Goal: Task Accomplishment & Management: Use online tool/utility

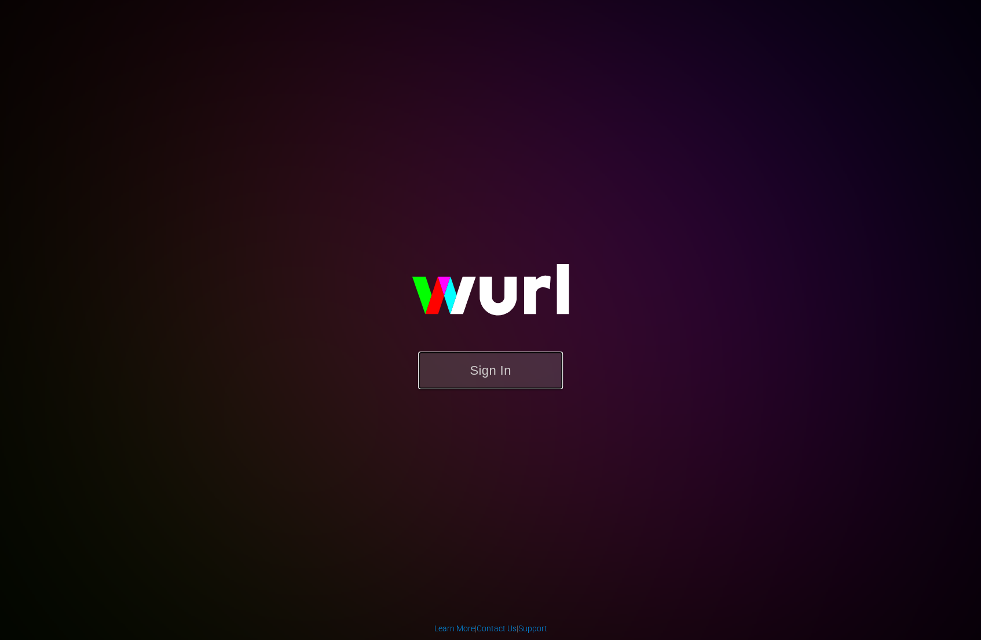
click at [473, 372] on button "Sign In" at bounding box center [490, 371] width 145 height 38
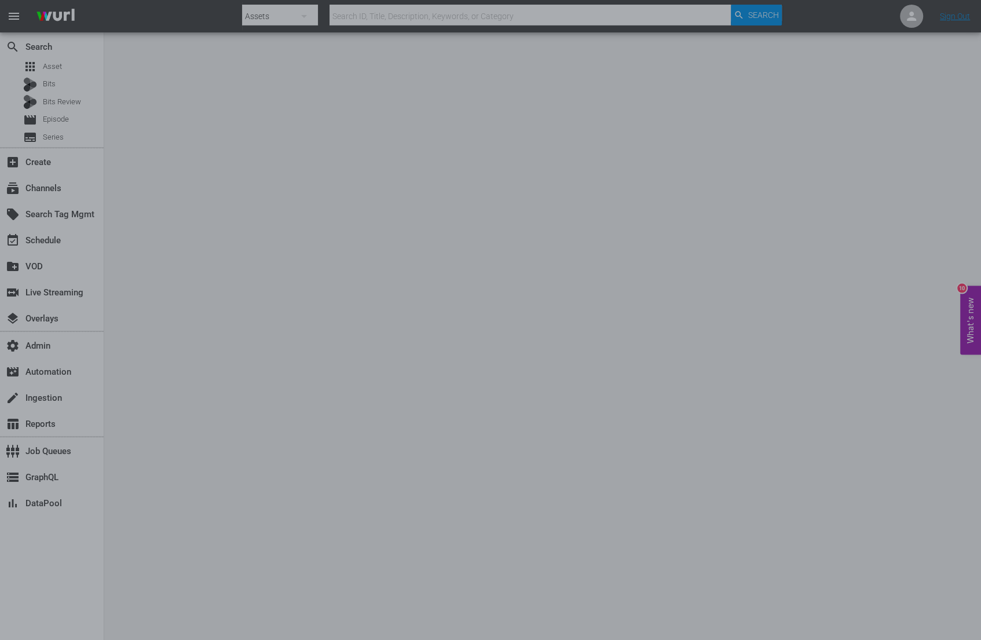
click at [410, 96] on div at bounding box center [490, 320] width 981 height 640
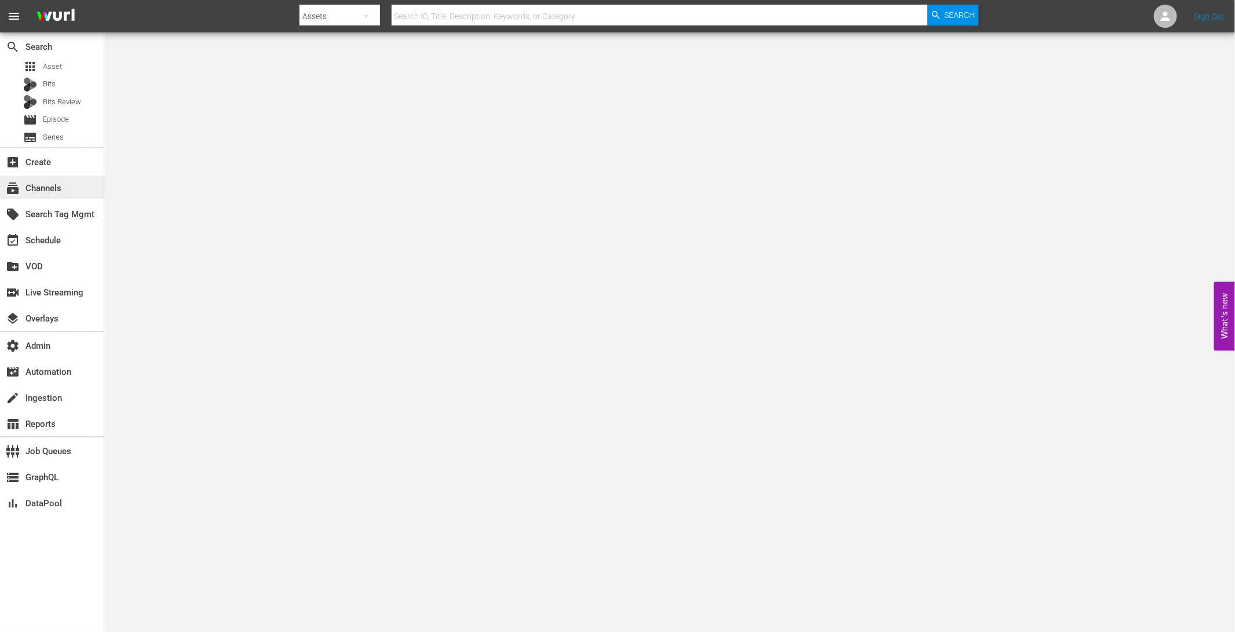
click at [72, 185] on div "subscriptions Channels" at bounding box center [52, 187] width 104 height 23
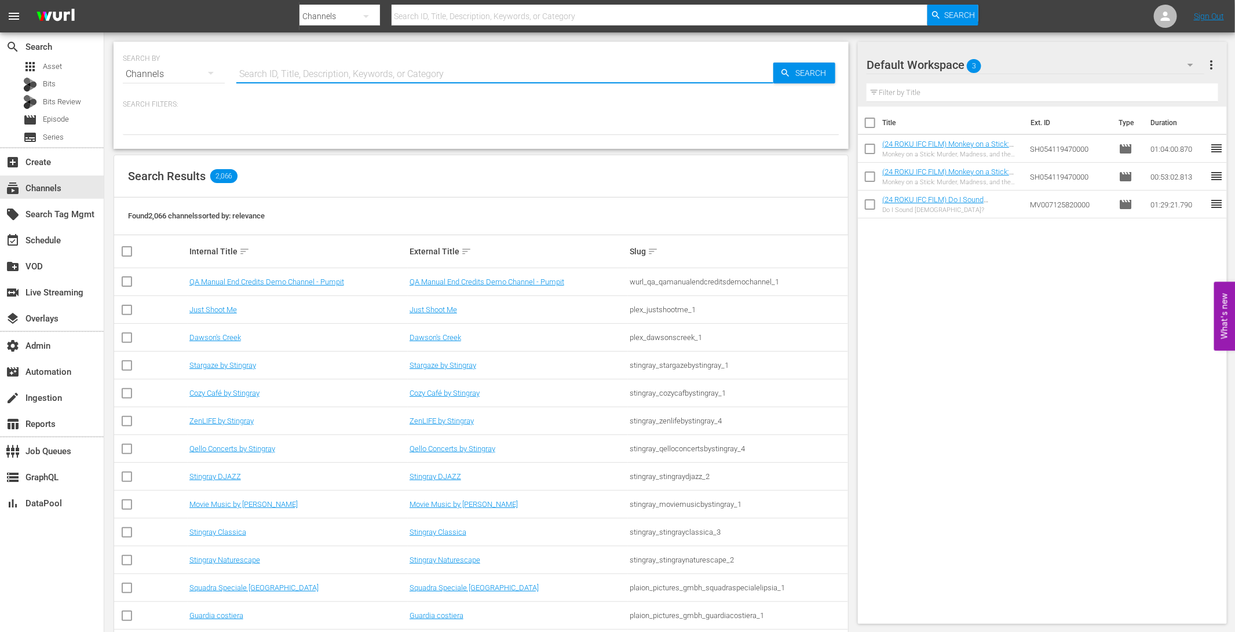
click at [344, 72] on input "text" at bounding box center [504, 74] width 537 height 28
type input "ladbib"
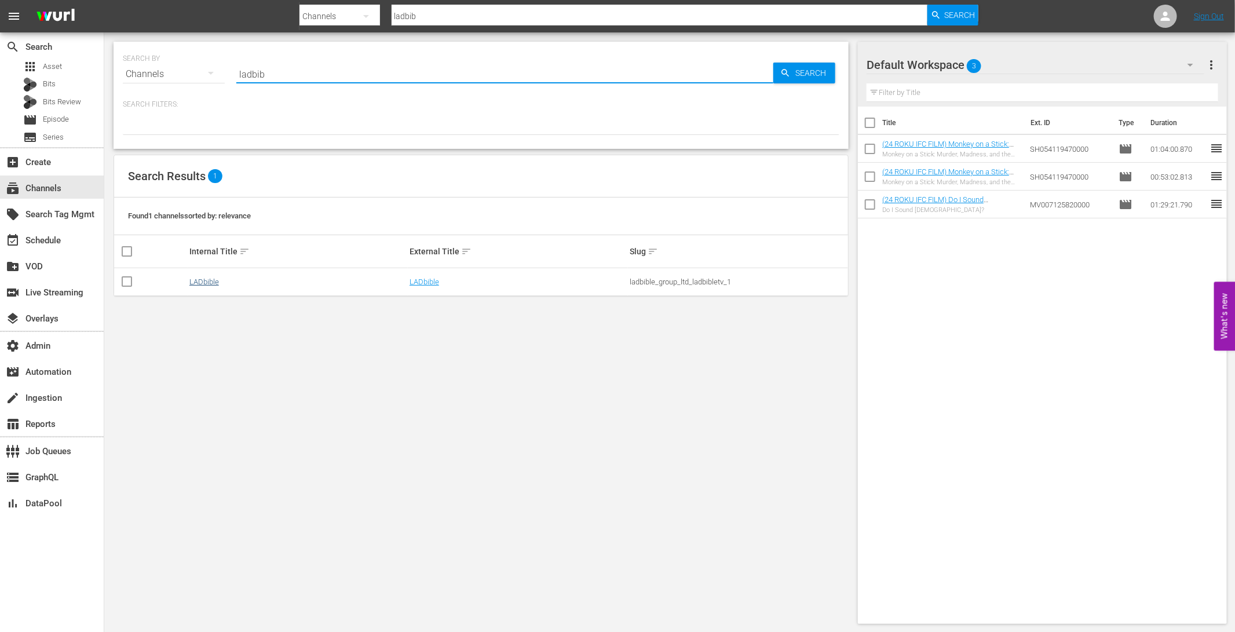
type input "ladbib"
click at [204, 277] on link "LADbible" at bounding box center [204, 281] width 30 height 9
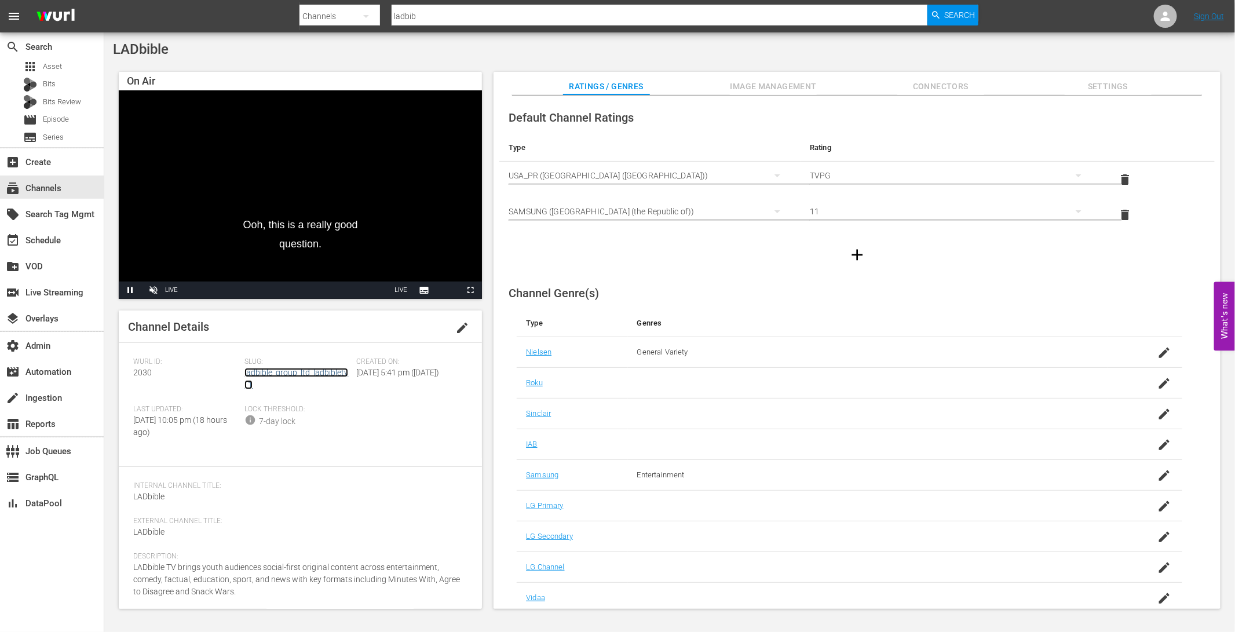
click at [316, 372] on link "ladbible_group_ltd_ladbibletv_1" at bounding box center [296, 378] width 104 height 21
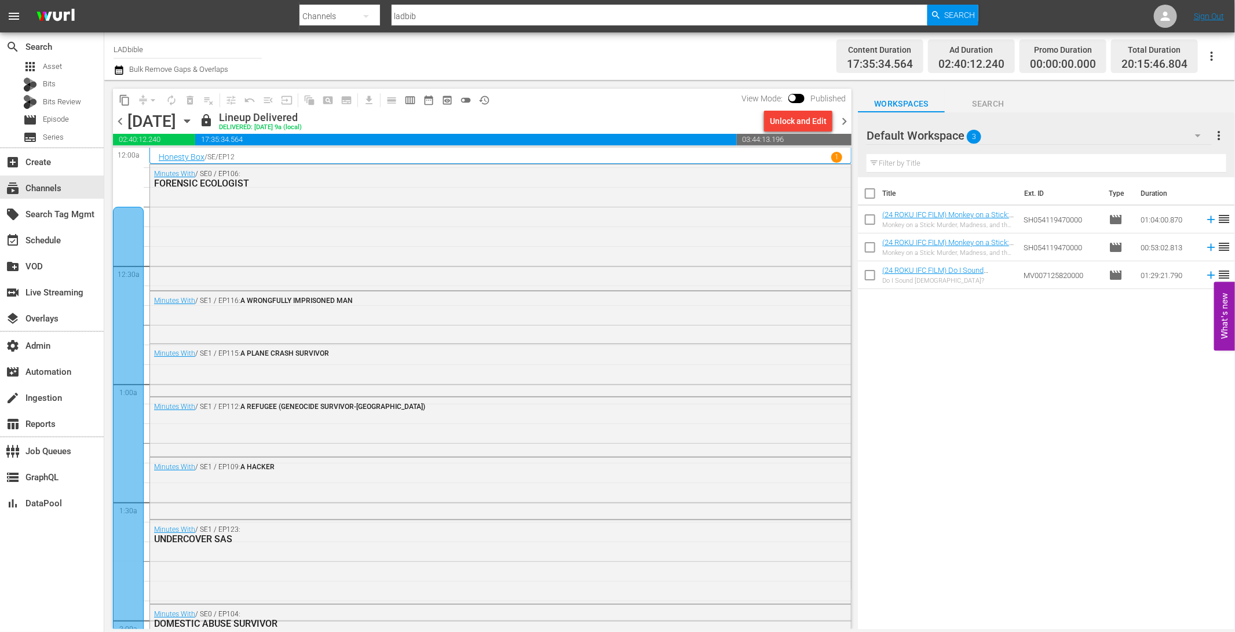
click at [637, 106] on div "content_copy compress arrow_drop_down autorenew_outlined delete_forever_outline…" at bounding box center [482, 100] width 739 height 23
click at [846, 120] on span "chevron_right" at bounding box center [844, 121] width 14 height 14
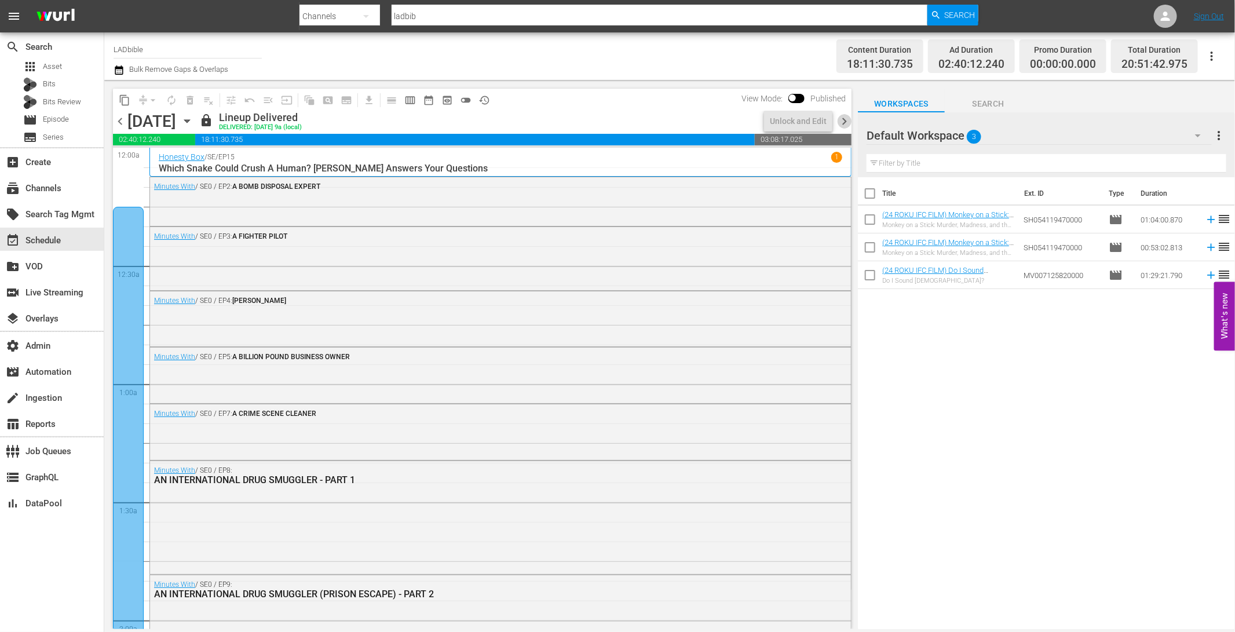
click at [846, 120] on span "chevron_right" at bounding box center [844, 121] width 14 height 14
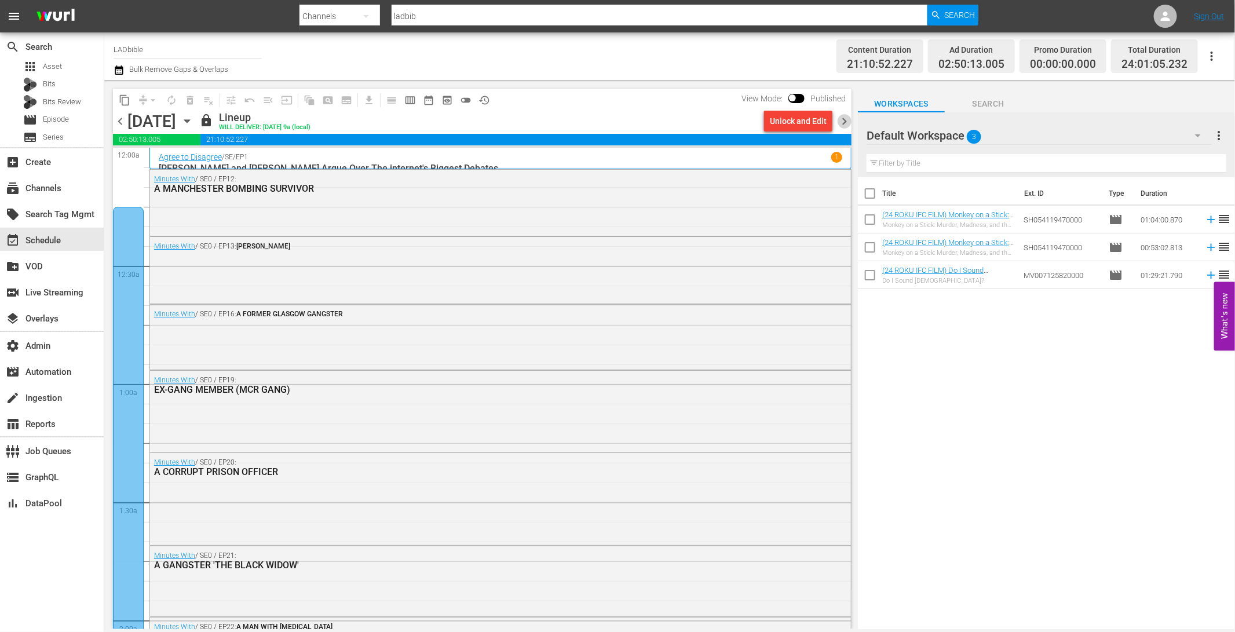
click at [847, 122] on span "chevron_right" at bounding box center [844, 121] width 14 height 14
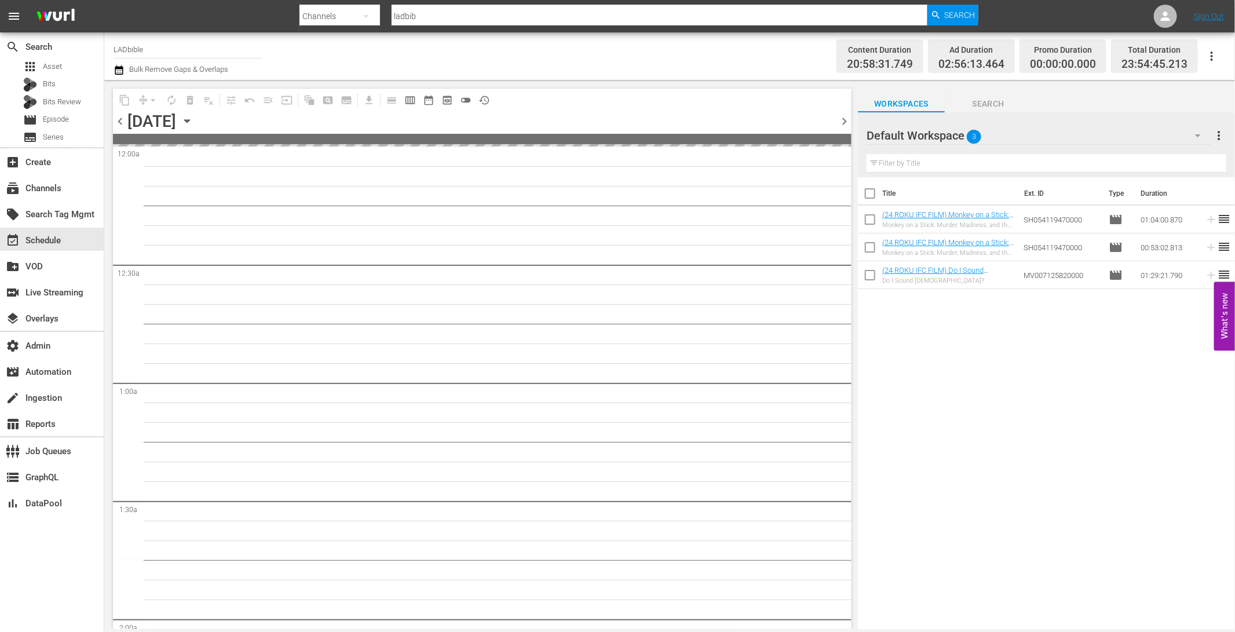
click at [847, 122] on span "chevron_right" at bounding box center [844, 121] width 14 height 14
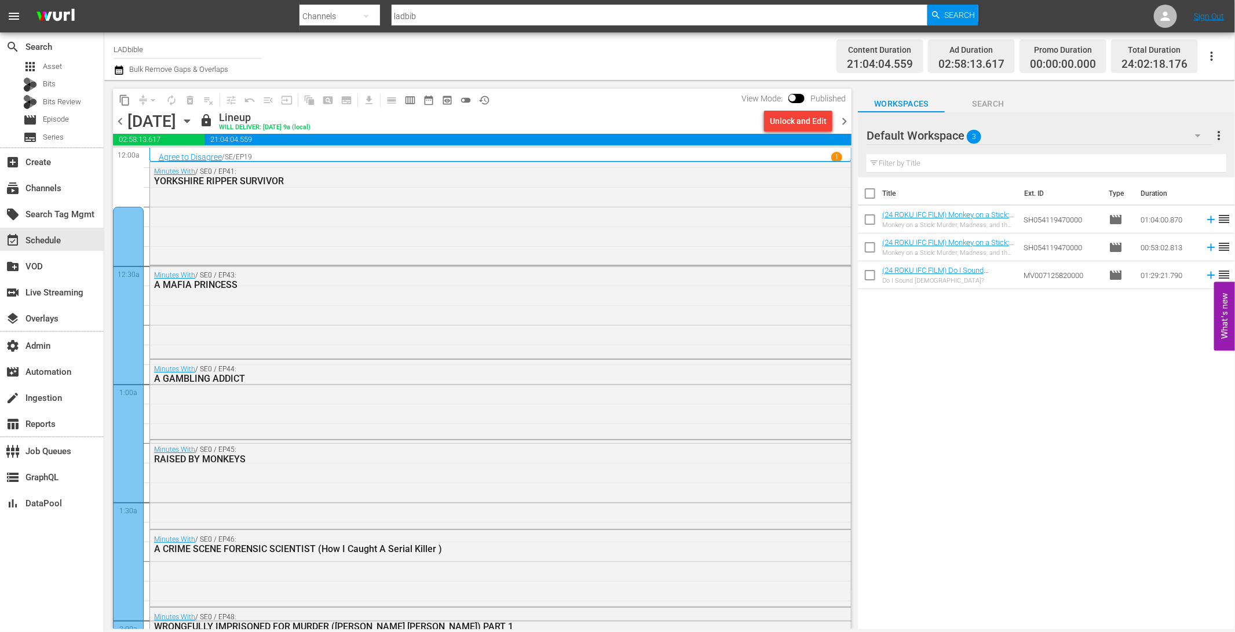
click at [849, 121] on span "chevron_right" at bounding box center [844, 121] width 14 height 14
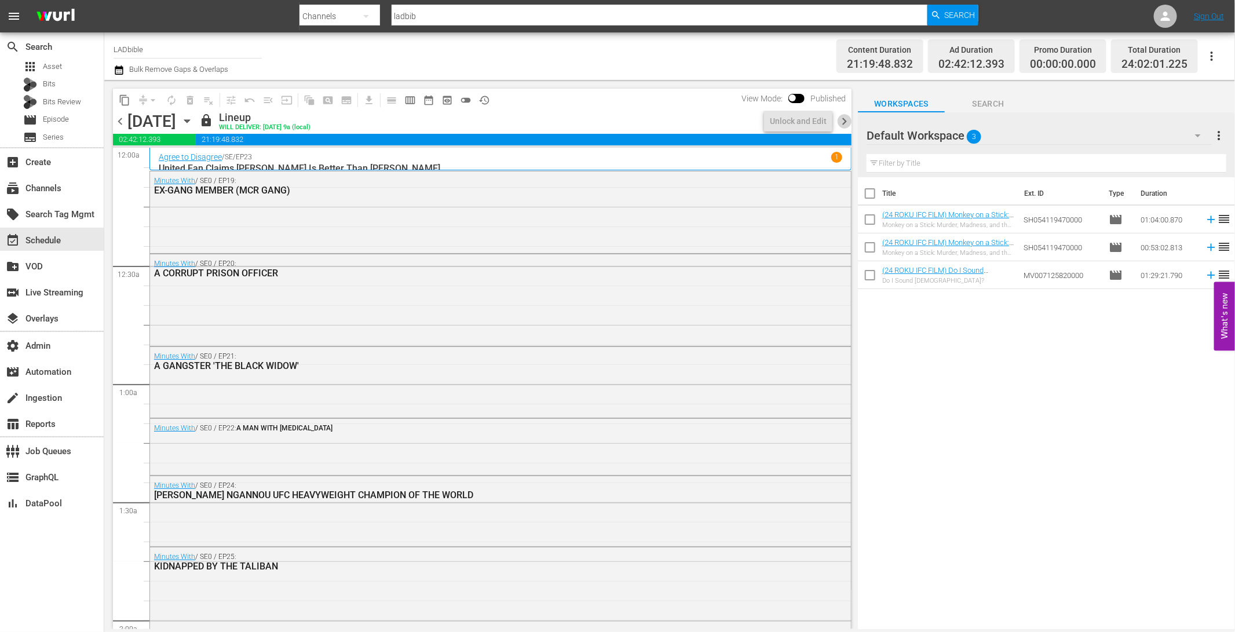
click at [849, 121] on span "chevron_right" at bounding box center [844, 121] width 14 height 14
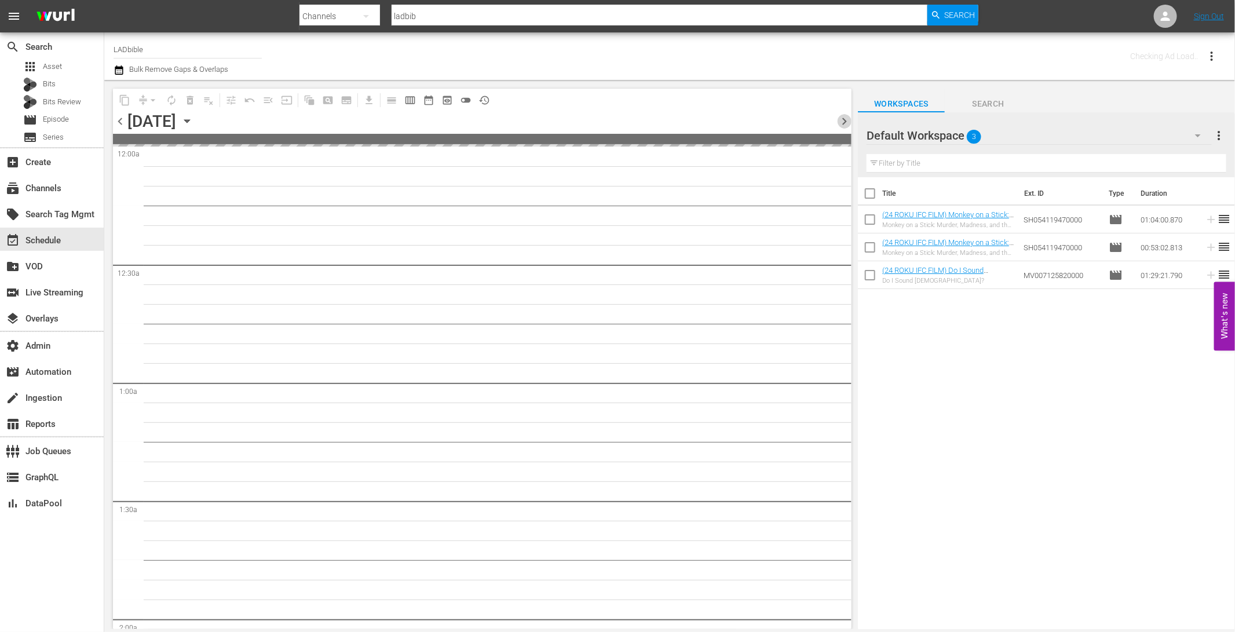
click at [849, 121] on span "chevron_right" at bounding box center [844, 121] width 14 height 14
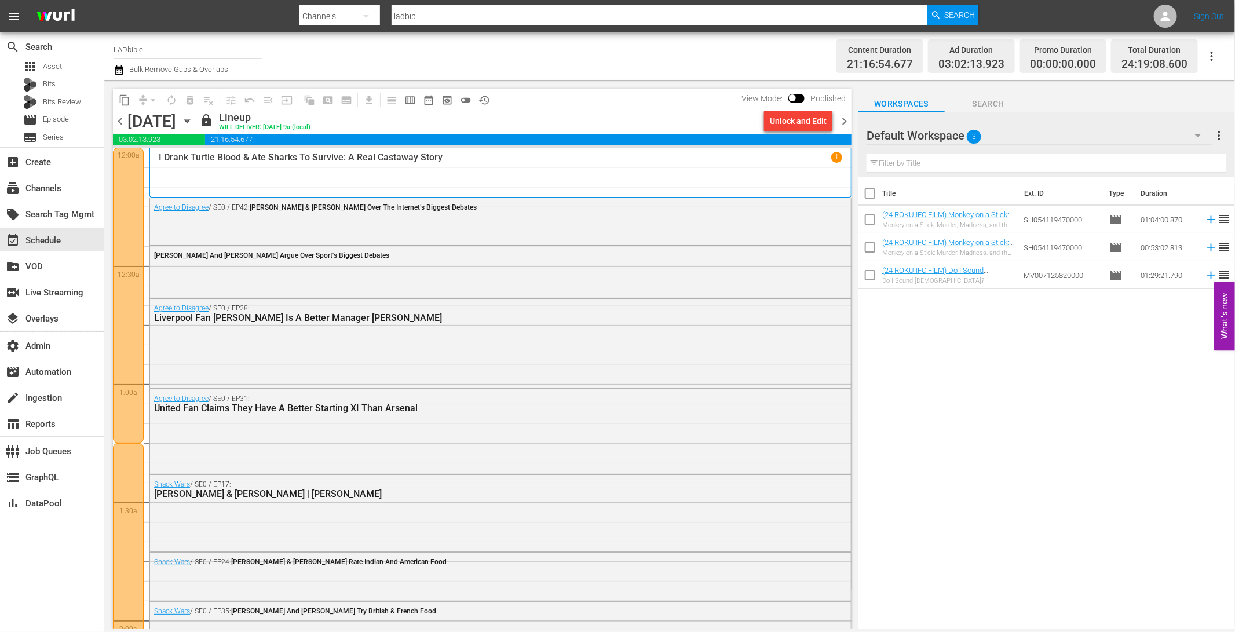
click at [847, 122] on span "chevron_right" at bounding box center [844, 121] width 14 height 14
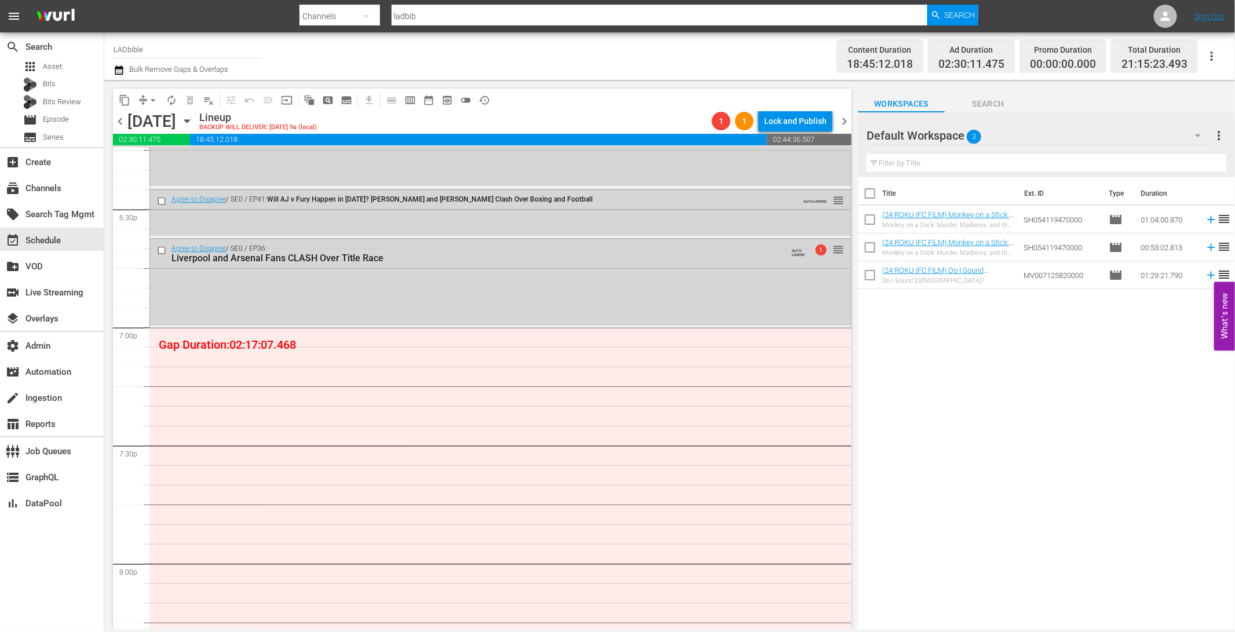
scroll to position [4308, 0]
click at [411, 102] on span "calendar_view_week_outlined" at bounding box center [410, 100] width 12 height 12
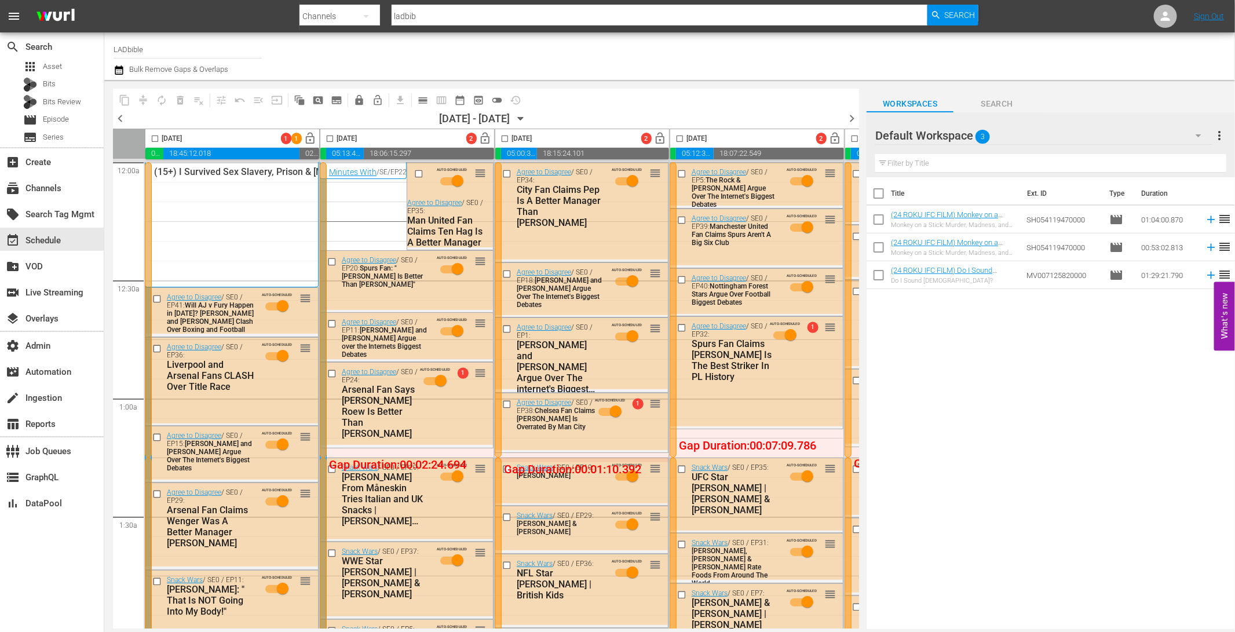
click at [524, 118] on icon "button" at bounding box center [520, 119] width 5 height 3
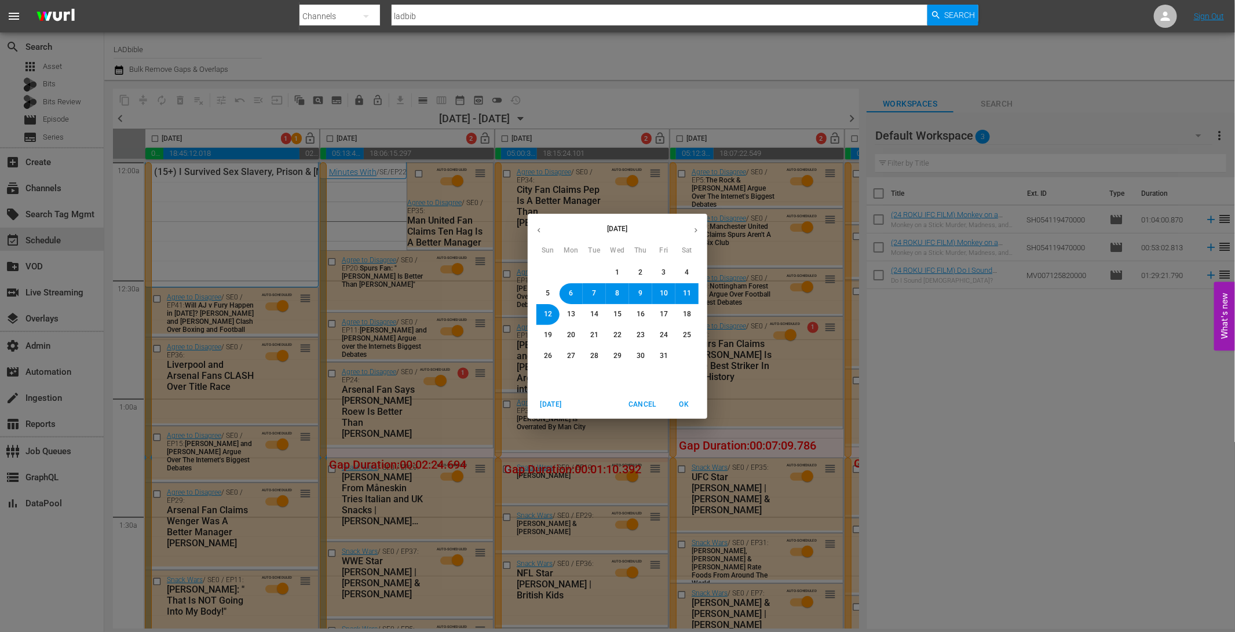
click at [544, 285] on button "5" at bounding box center [548, 293] width 21 height 21
click at [687, 409] on span "OK" at bounding box center [684, 405] width 28 height 12
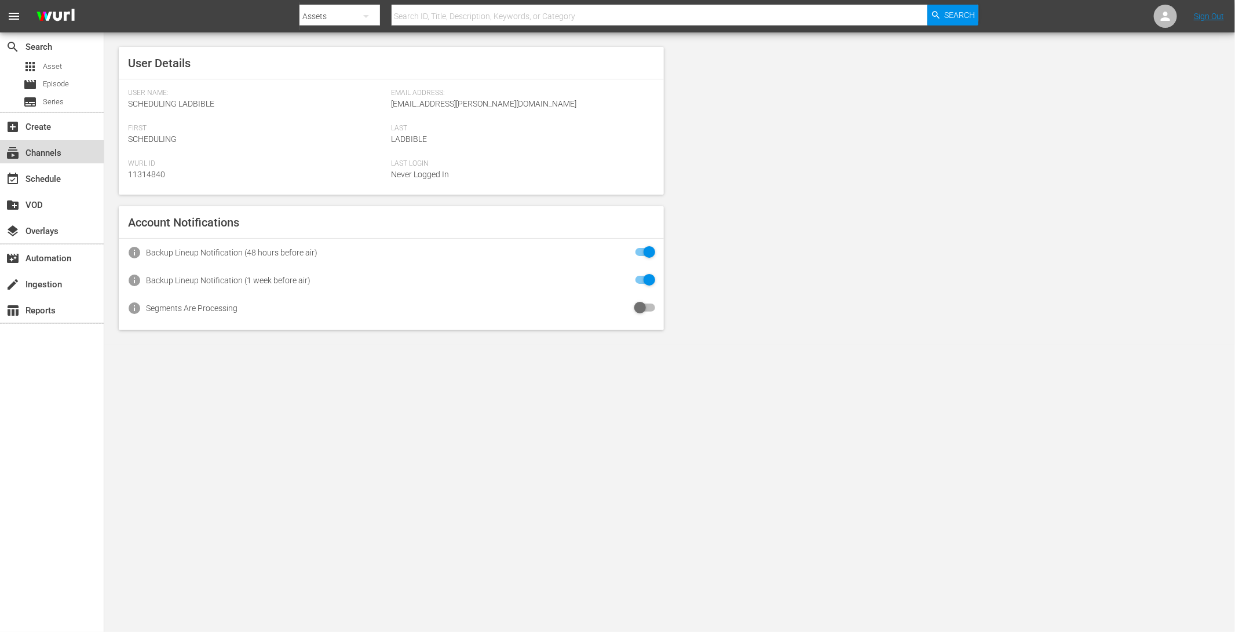
click at [90, 158] on div "subscriptions Channels" at bounding box center [52, 151] width 104 height 23
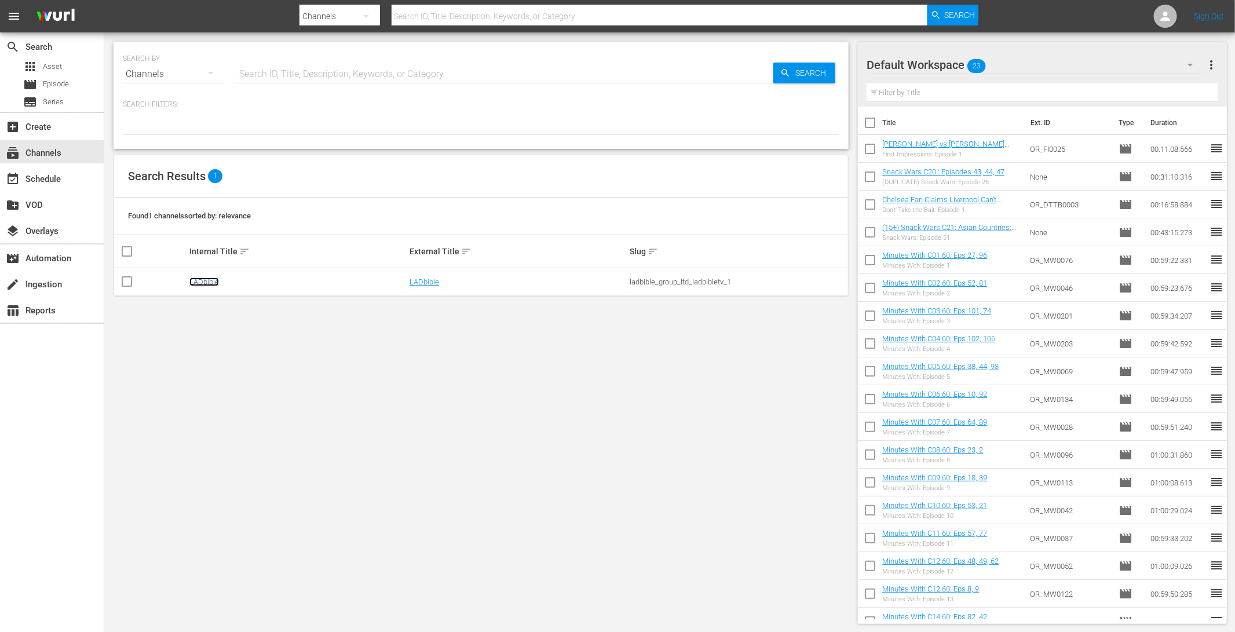
click at [214, 280] on link "LADbible" at bounding box center [204, 281] width 30 height 9
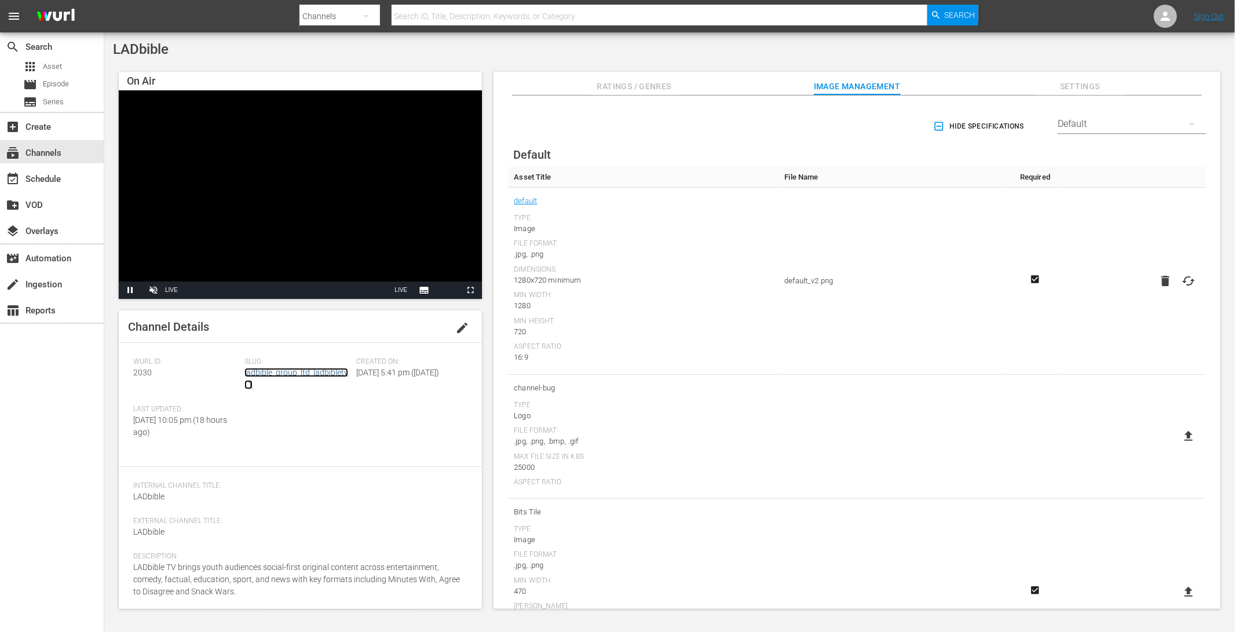
click at [278, 370] on link "ladbible_group_ltd_ladbibletv_1" at bounding box center [296, 378] width 104 height 21
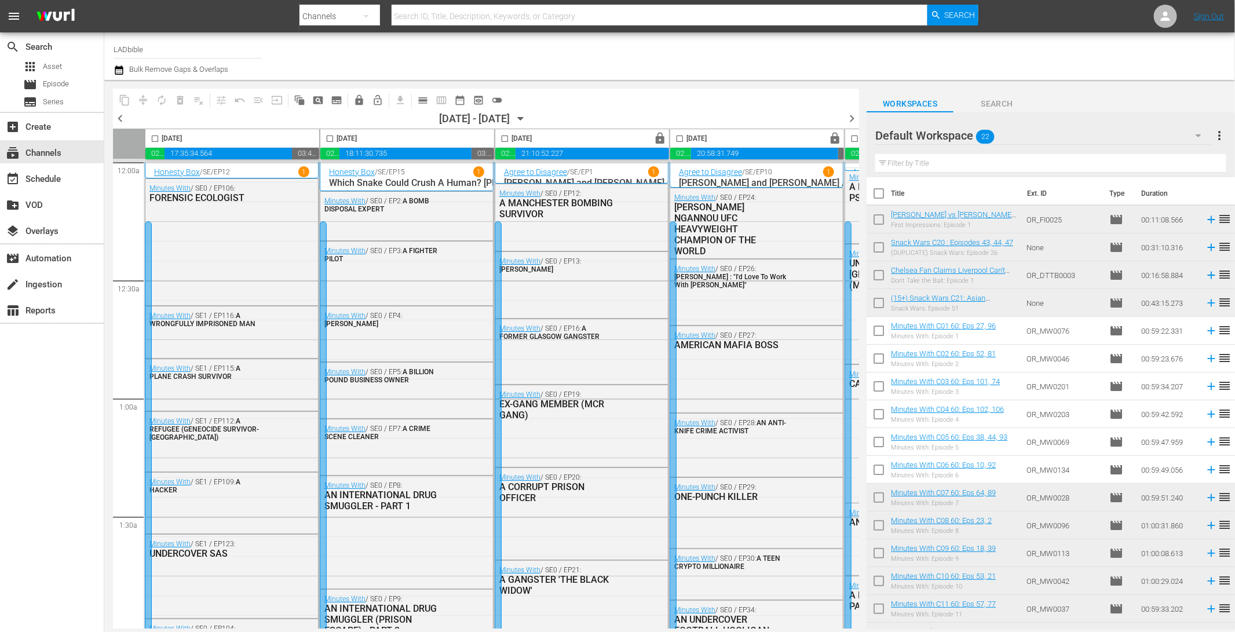
click at [123, 120] on span "chevron_left" at bounding box center [120, 118] width 14 height 14
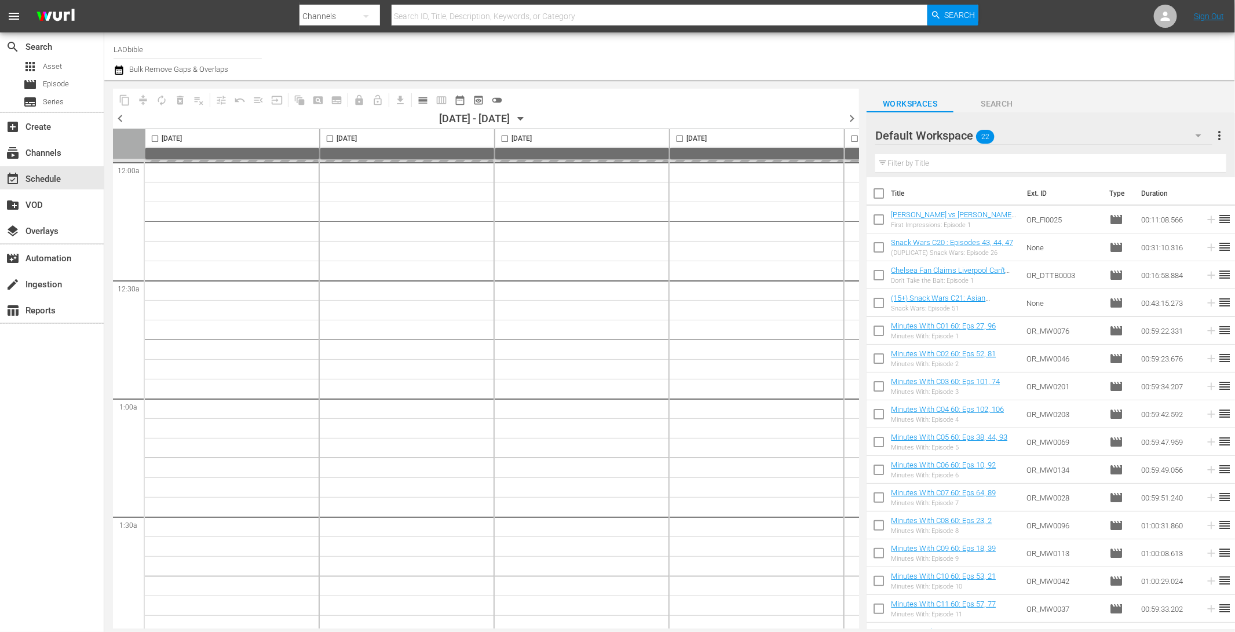
click at [850, 116] on span "chevron_right" at bounding box center [852, 118] width 14 height 14
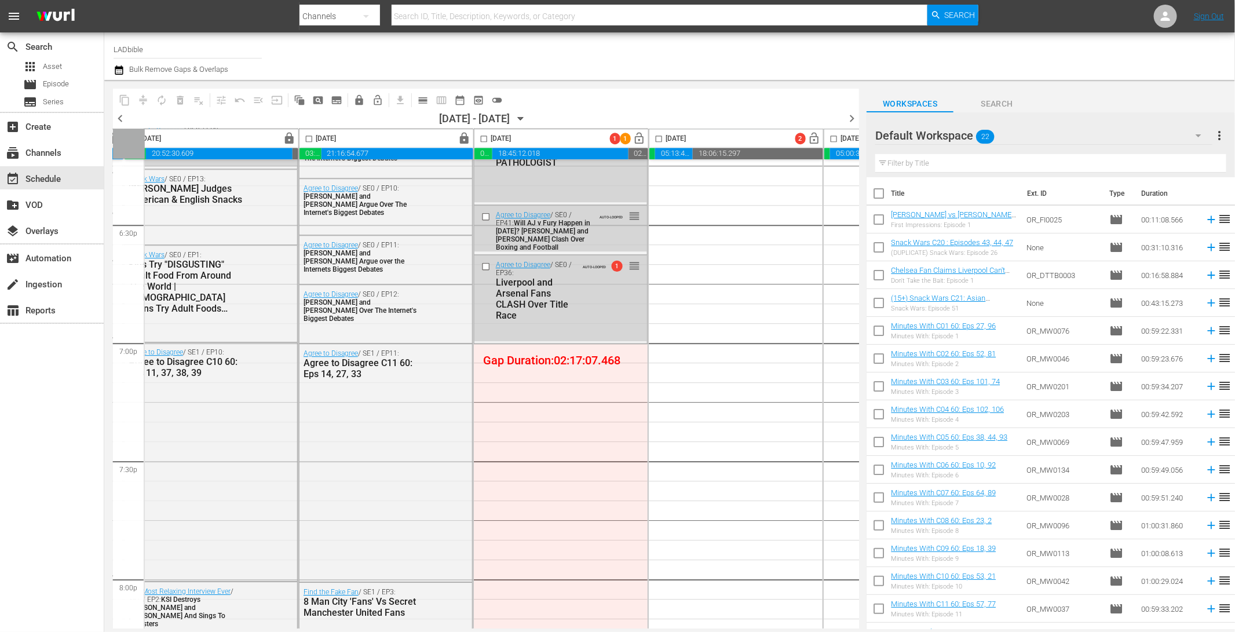
scroll to position [4281, 371]
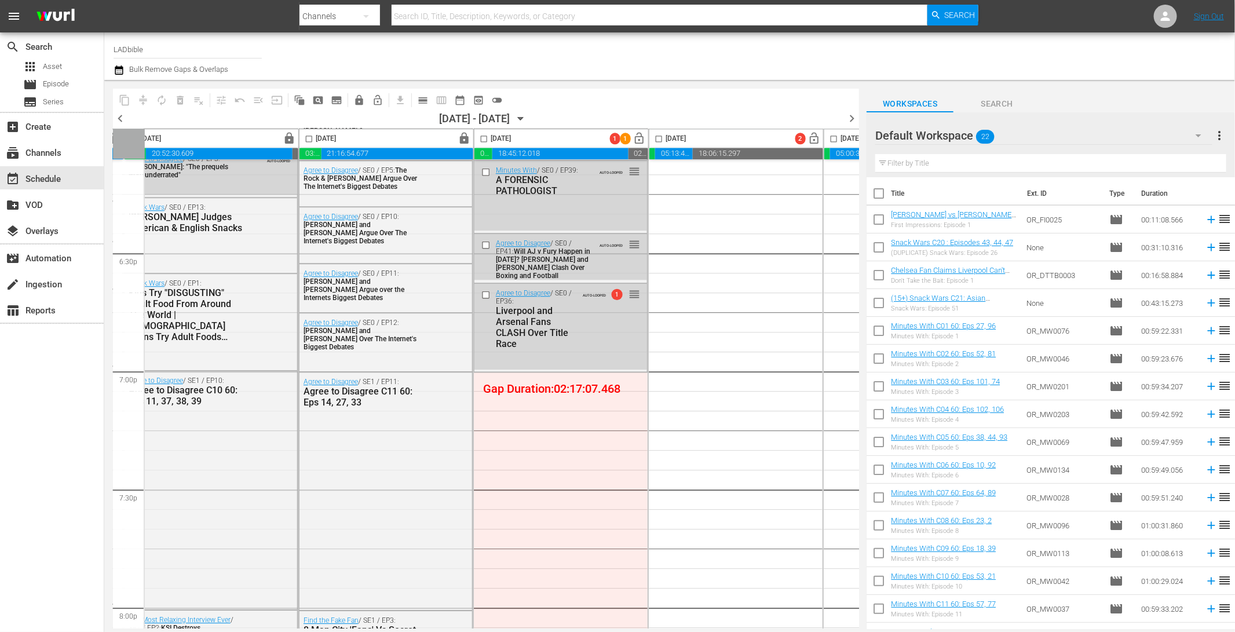
click at [1031, 133] on div "Default Workspace 22" at bounding box center [1043, 135] width 337 height 32
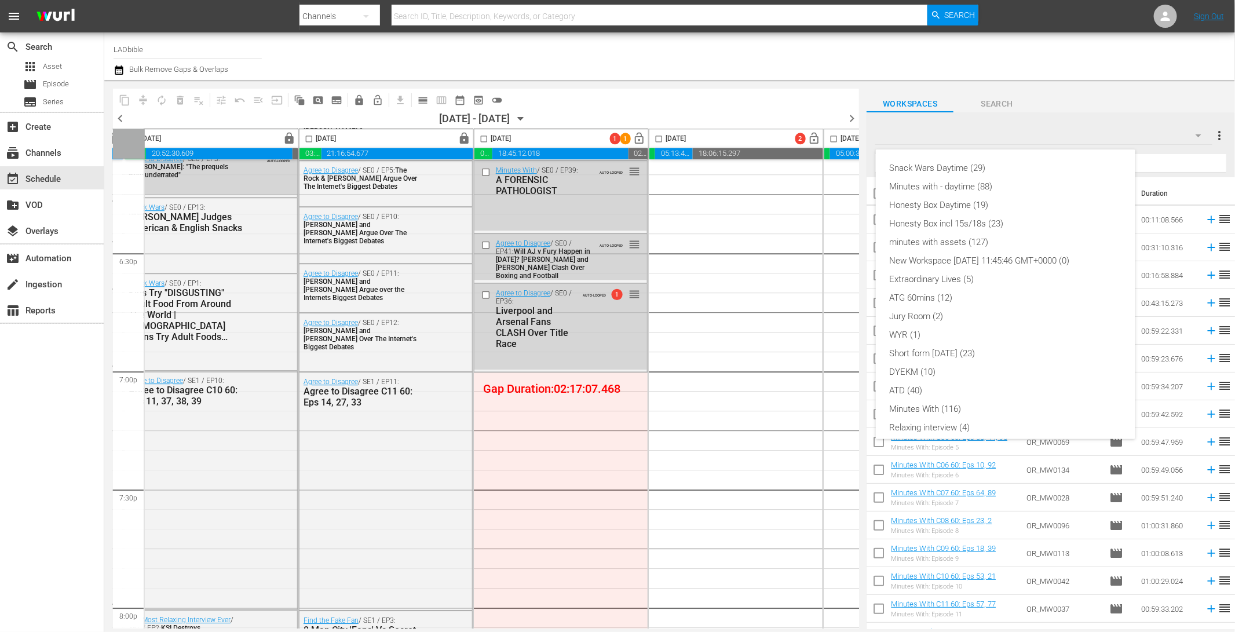
scroll to position [81, 0]
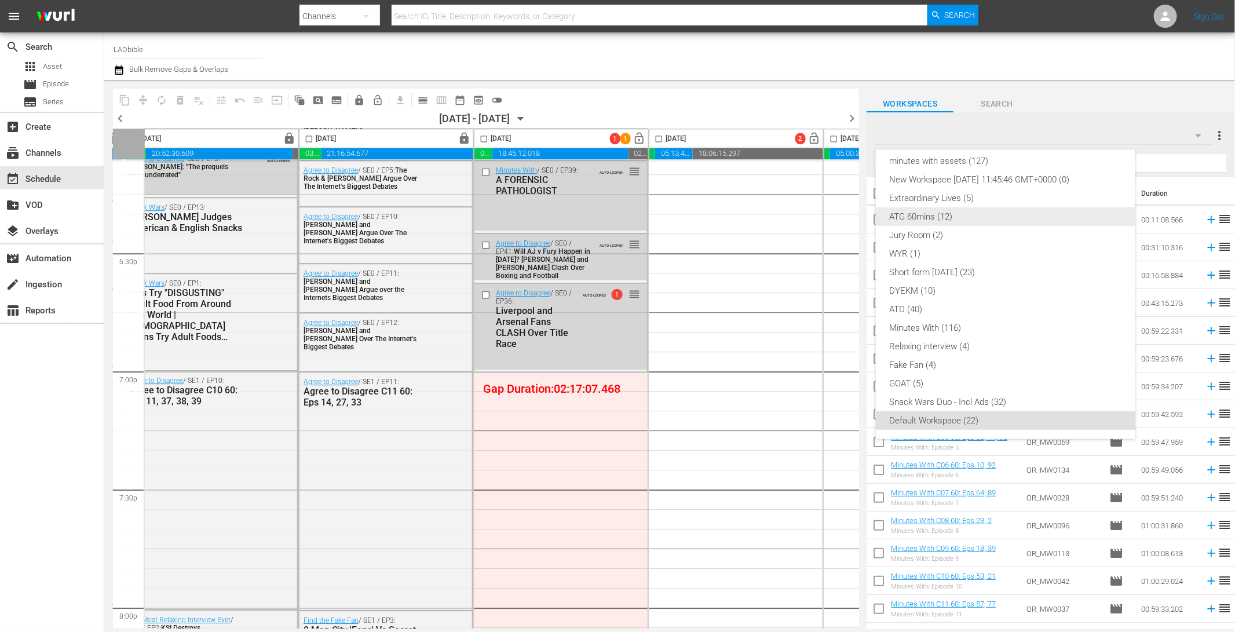
click at [964, 217] on div "ATG 60mins (12)" at bounding box center [1006, 216] width 232 height 19
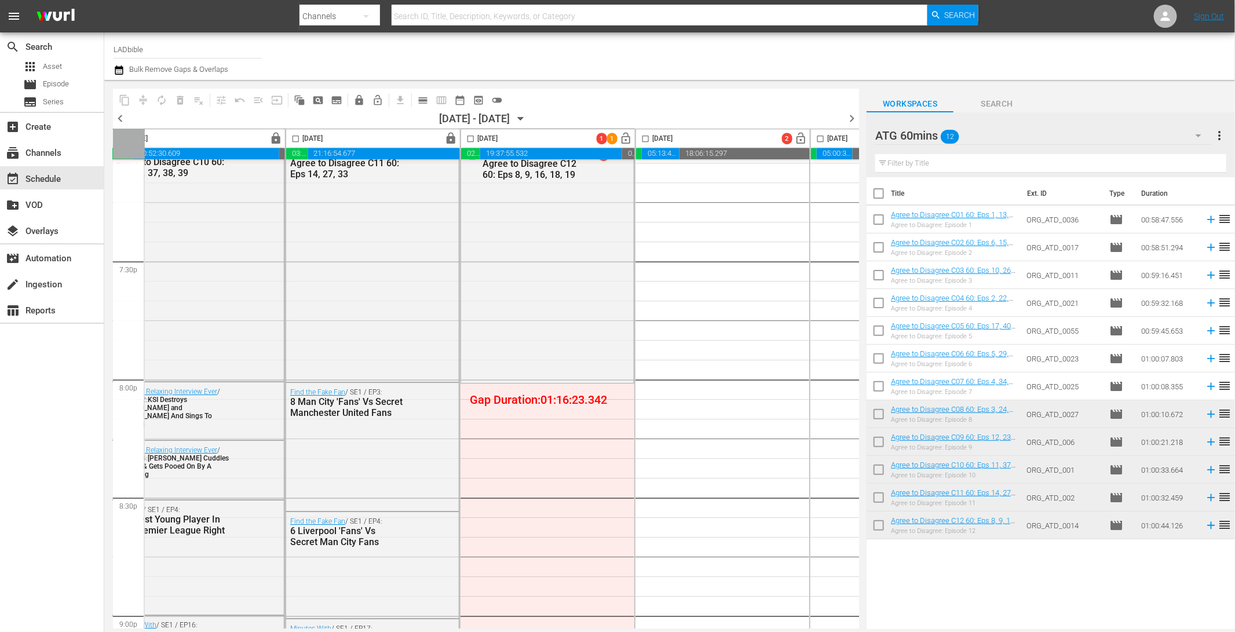
scroll to position [4517, 384]
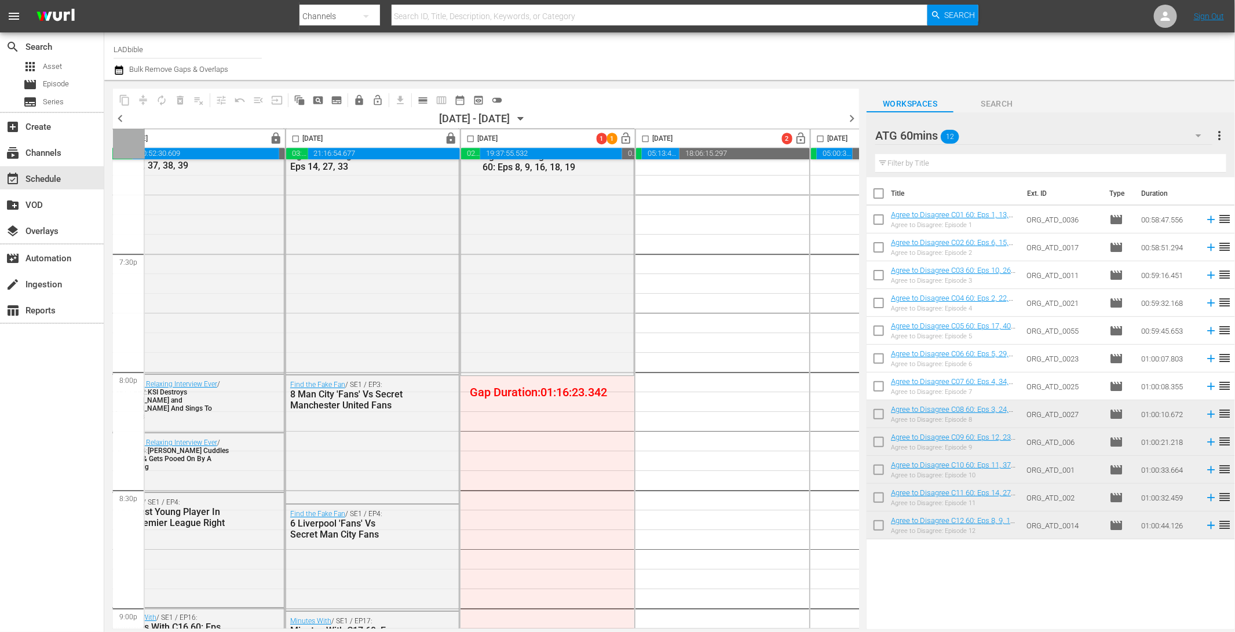
click at [1000, 133] on div "ATG 60mins 12" at bounding box center [1043, 135] width 337 height 32
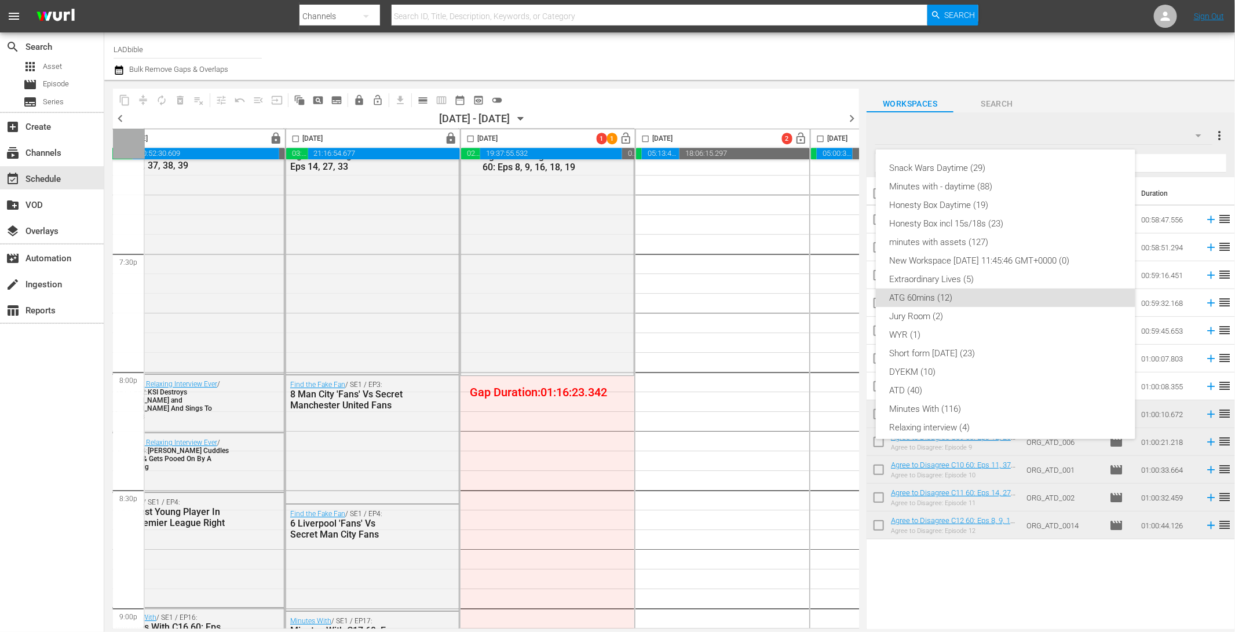
scroll to position [81, 0]
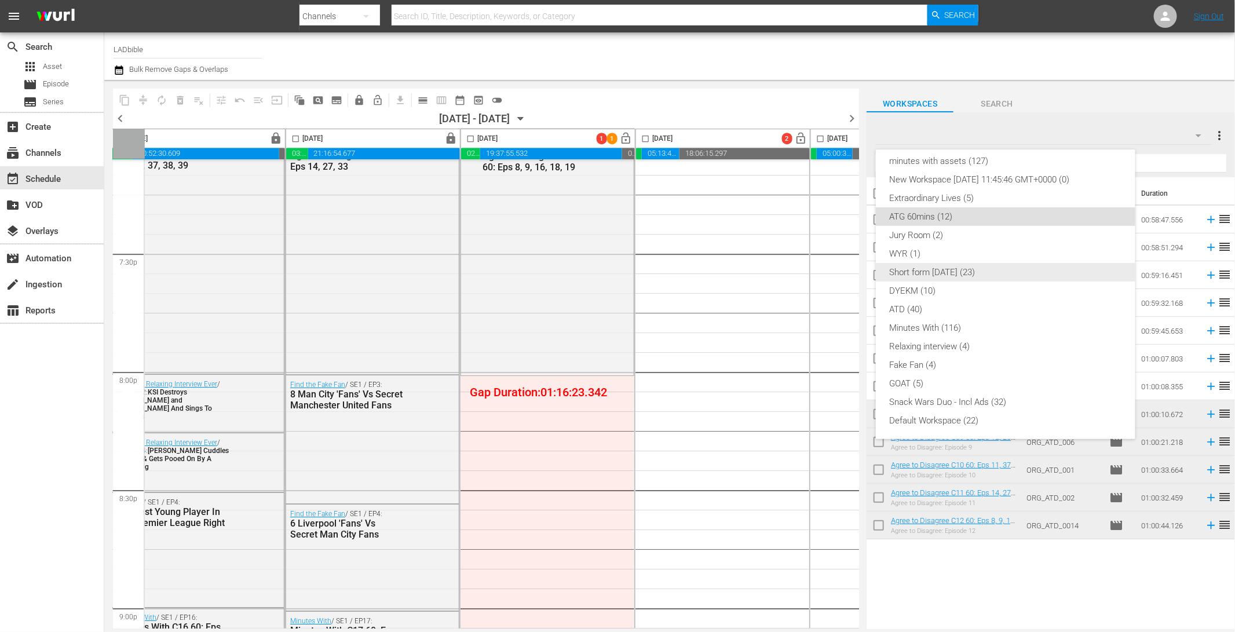
click at [967, 270] on div "Short form Aug 25 (23)" at bounding box center [1006, 272] width 232 height 19
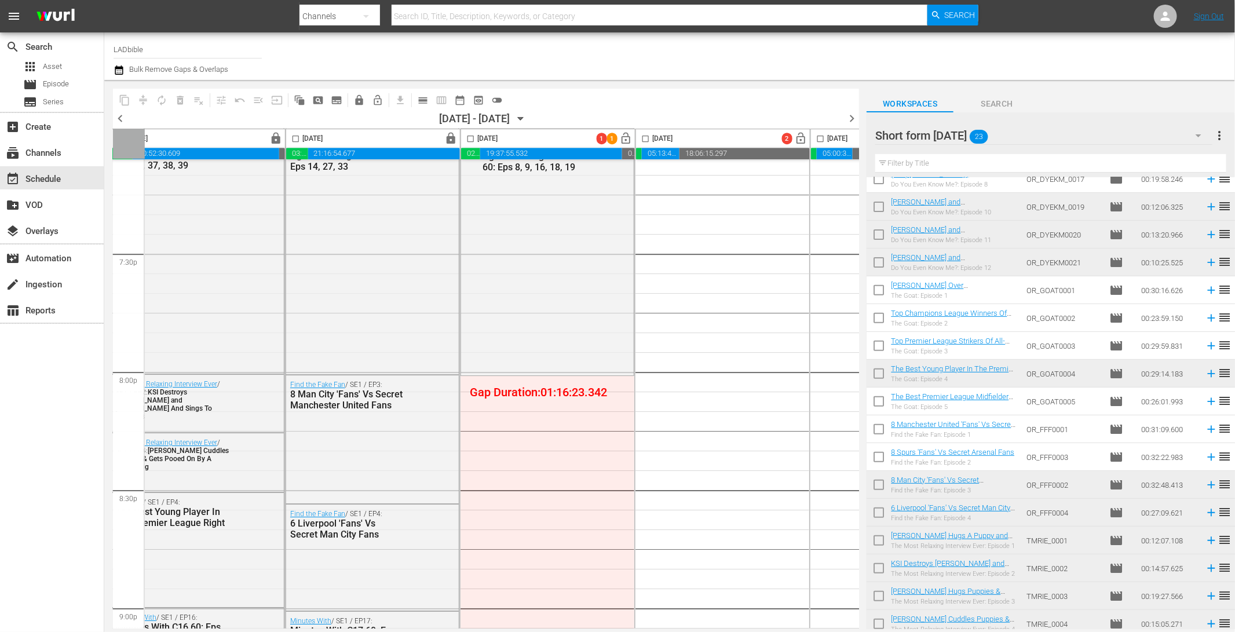
scroll to position [214, 0]
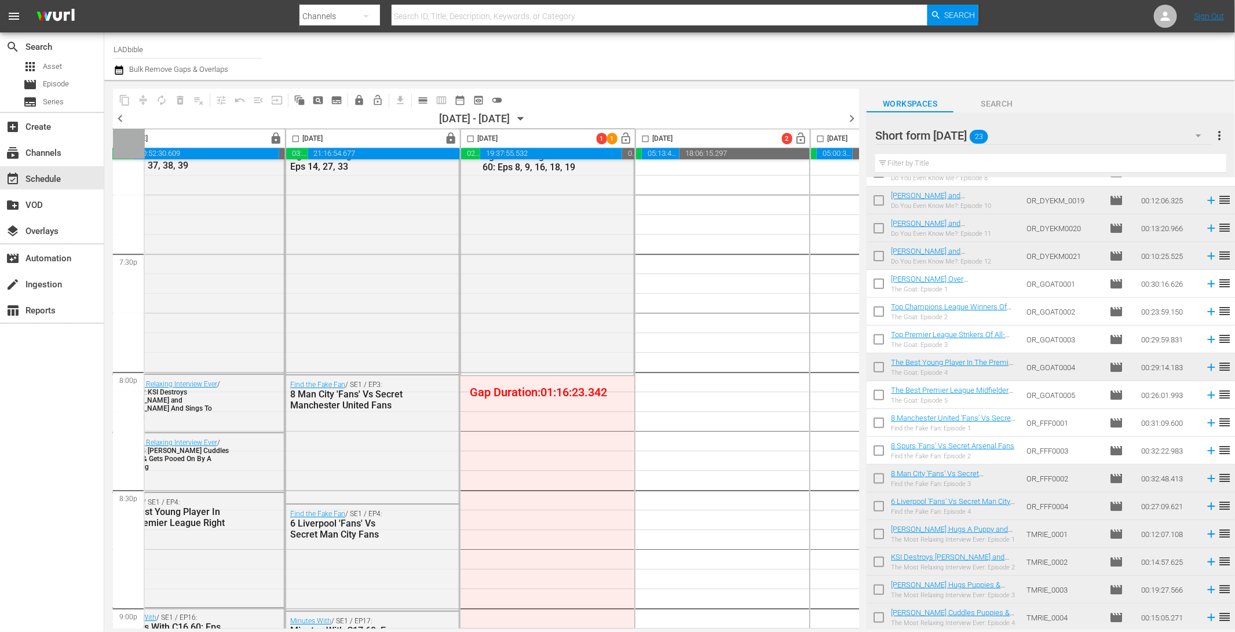
click at [878, 279] on input "checkbox" at bounding box center [879, 286] width 24 height 24
checkbox input "true"
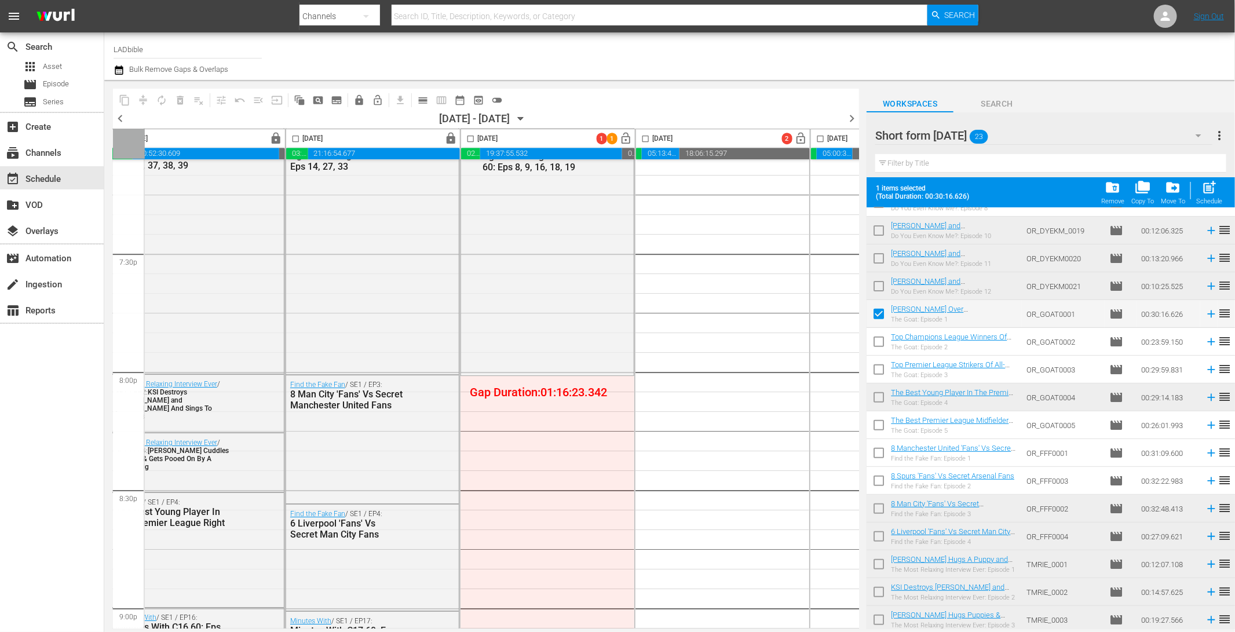
click at [879, 368] on input "checkbox" at bounding box center [879, 372] width 24 height 24
checkbox input "true"
click at [123, 115] on span "chevron_left" at bounding box center [120, 118] width 14 height 14
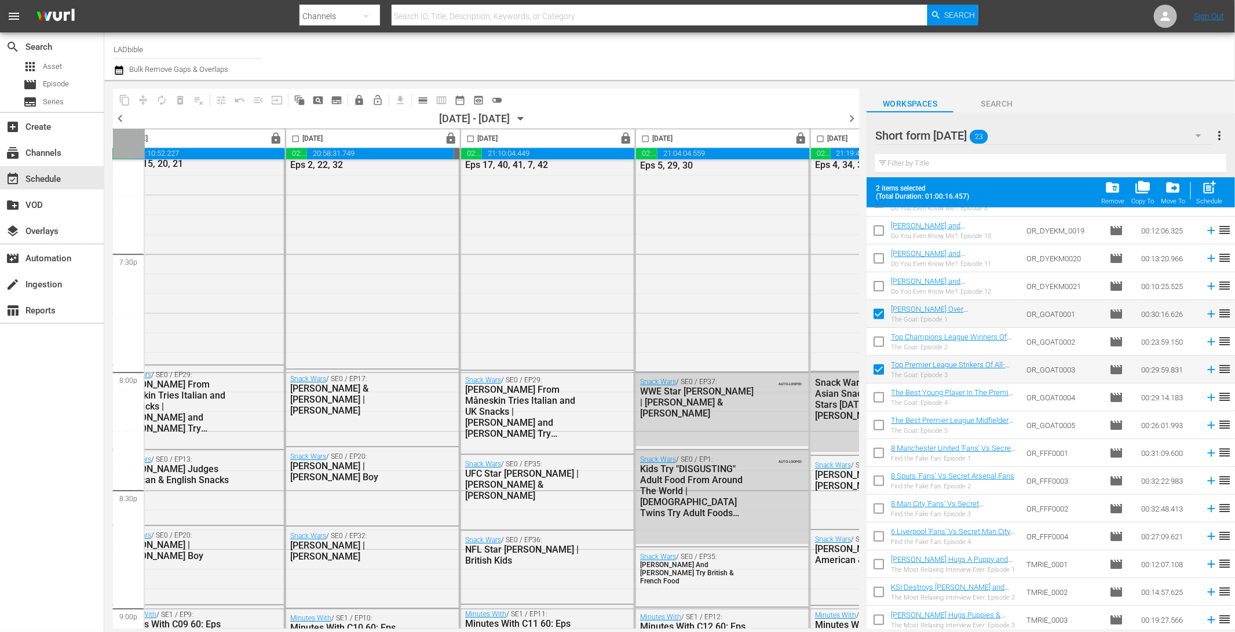
click at [123, 115] on span "chevron_left" at bounding box center [120, 118] width 14 height 14
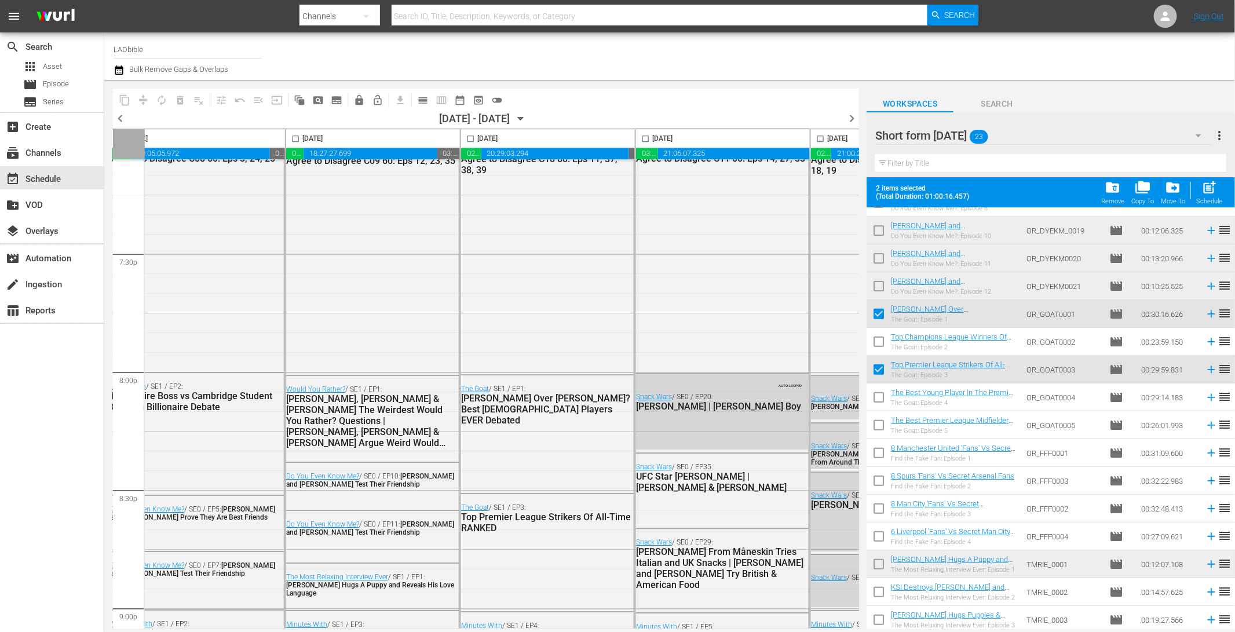
click at [853, 120] on span "chevron_right" at bounding box center [852, 118] width 14 height 14
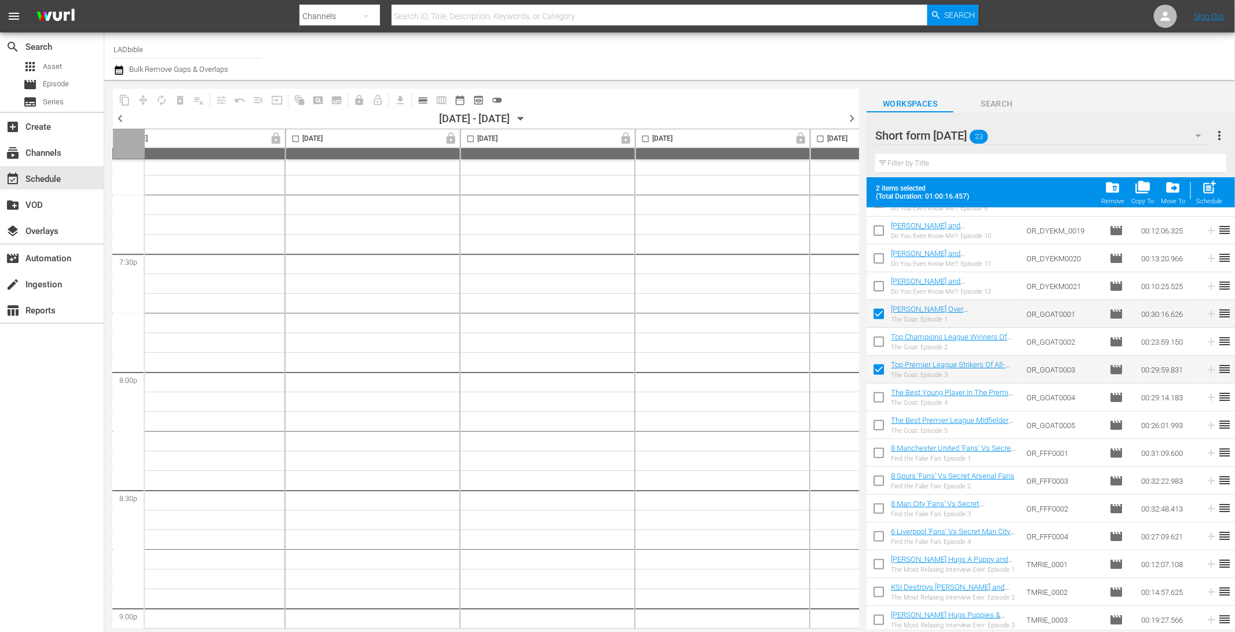
click at [853, 120] on span "chevron_right" at bounding box center [852, 118] width 14 height 14
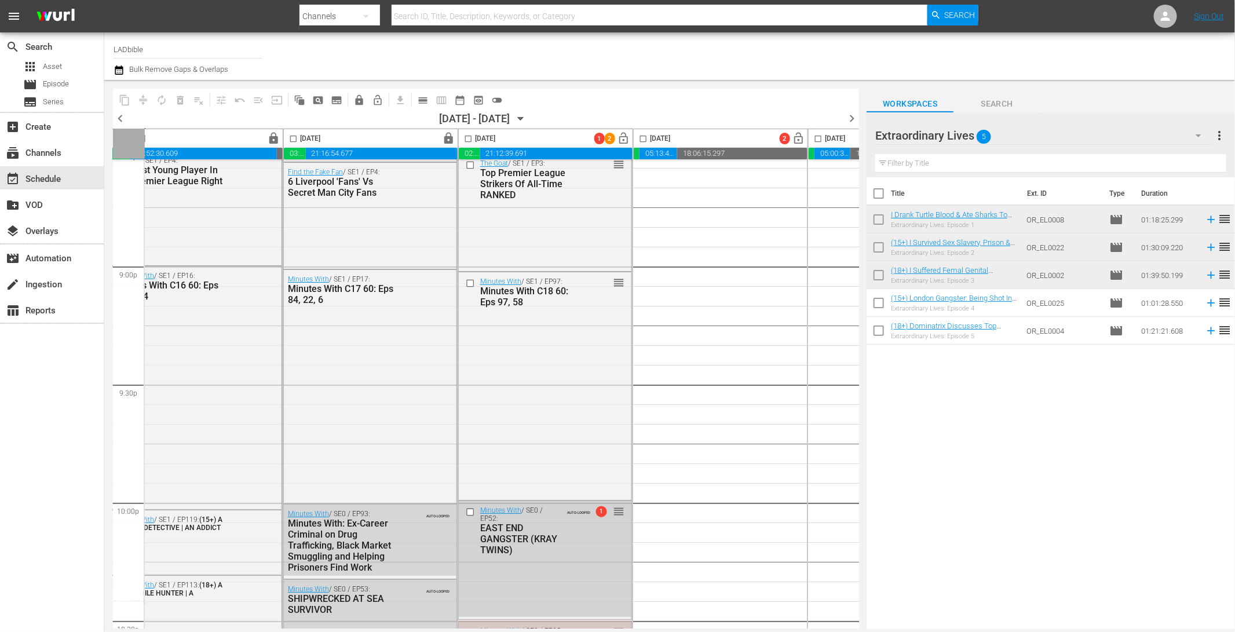
scroll to position [5198, 386]
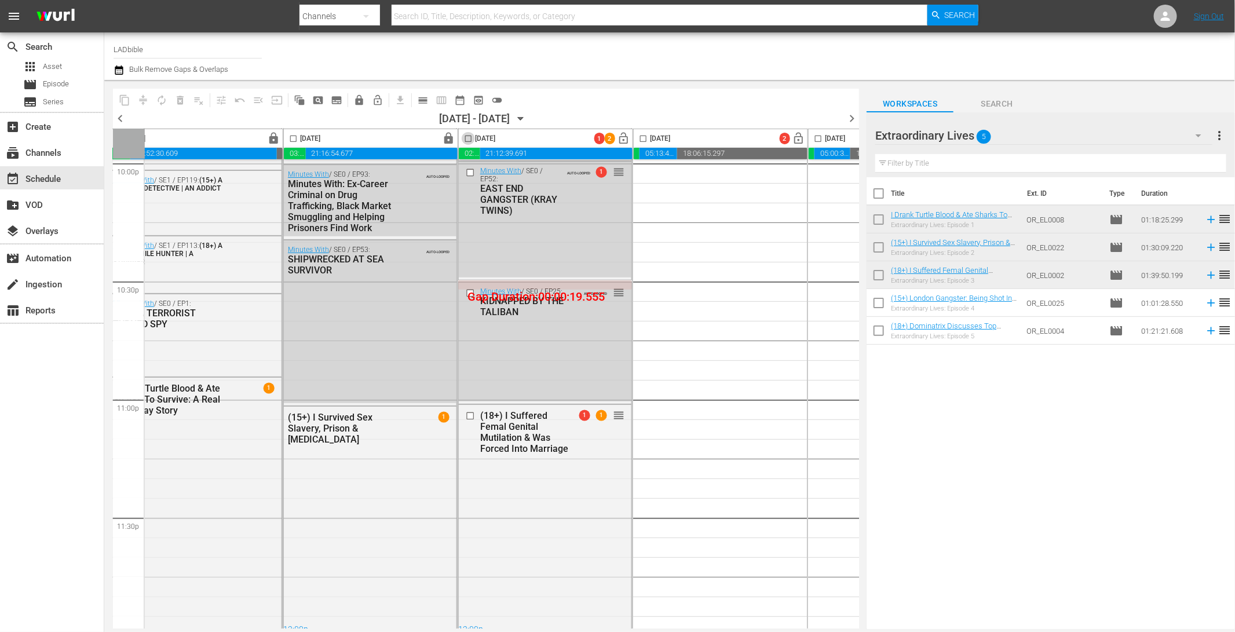
drag, startPoint x: 468, startPoint y: 134, endPoint x: 208, endPoint y: 65, distance: 269.2
click at [468, 134] on input "checkbox" at bounding box center [468, 140] width 13 height 13
checkbox input "true"
click at [152, 99] on button "autorenew_outlined" at bounding box center [161, 100] width 19 height 19
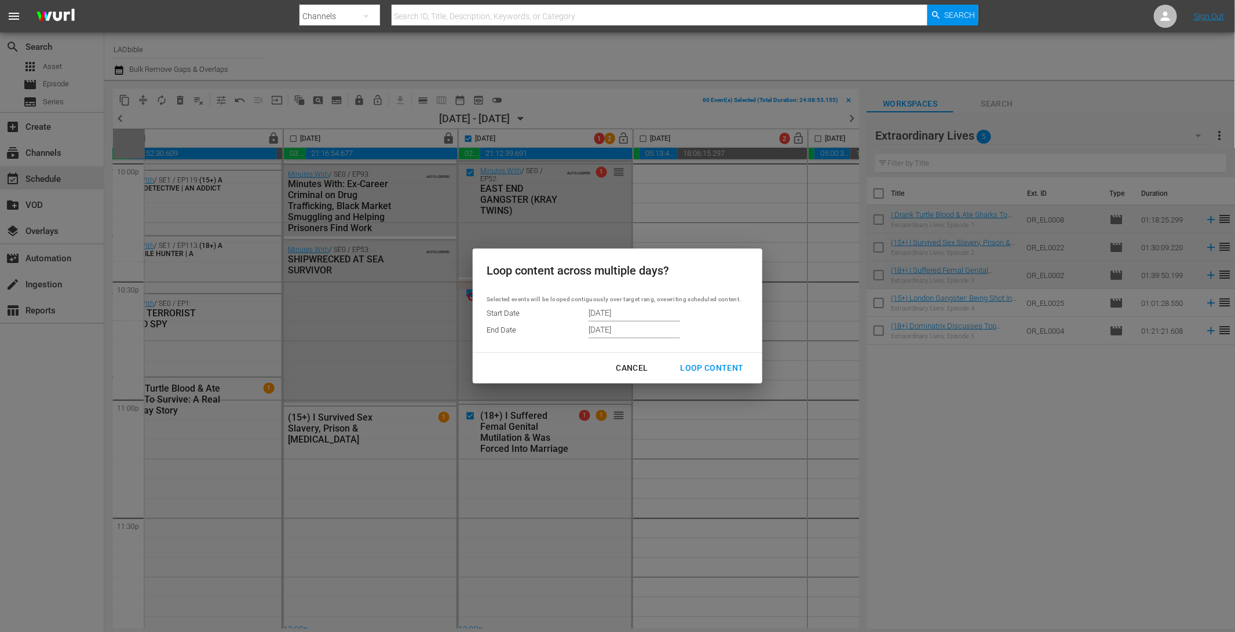
click at [634, 368] on div "Cancel" at bounding box center [631, 368] width 50 height 14
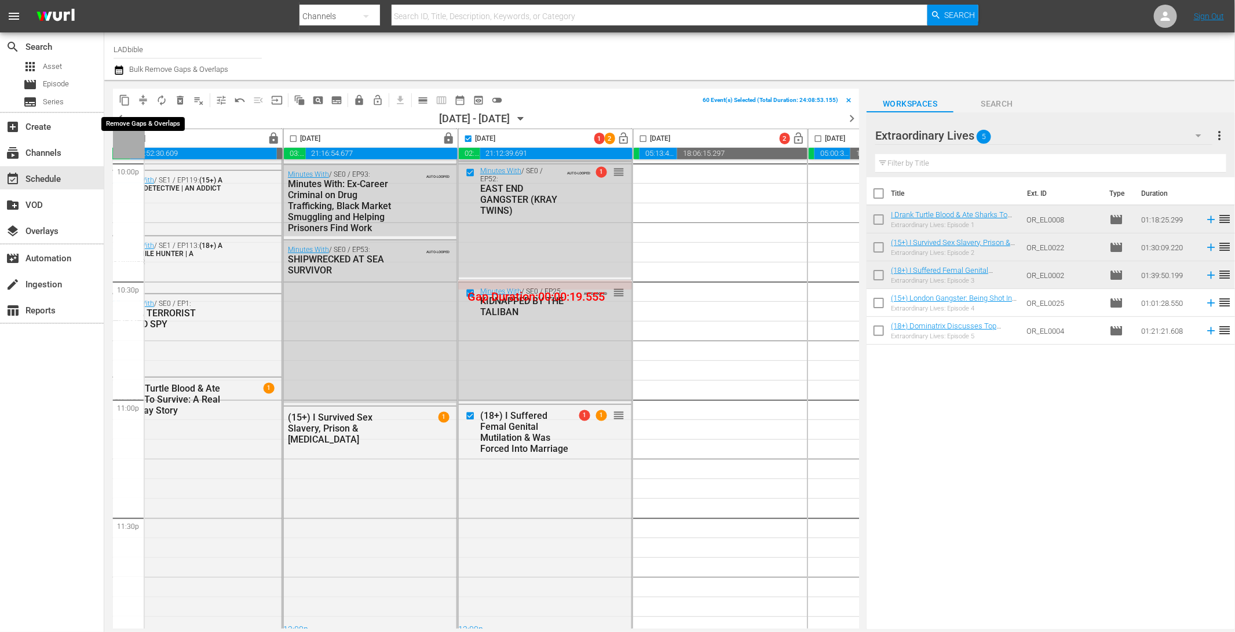
click at [137, 99] on button "compress" at bounding box center [143, 100] width 19 height 19
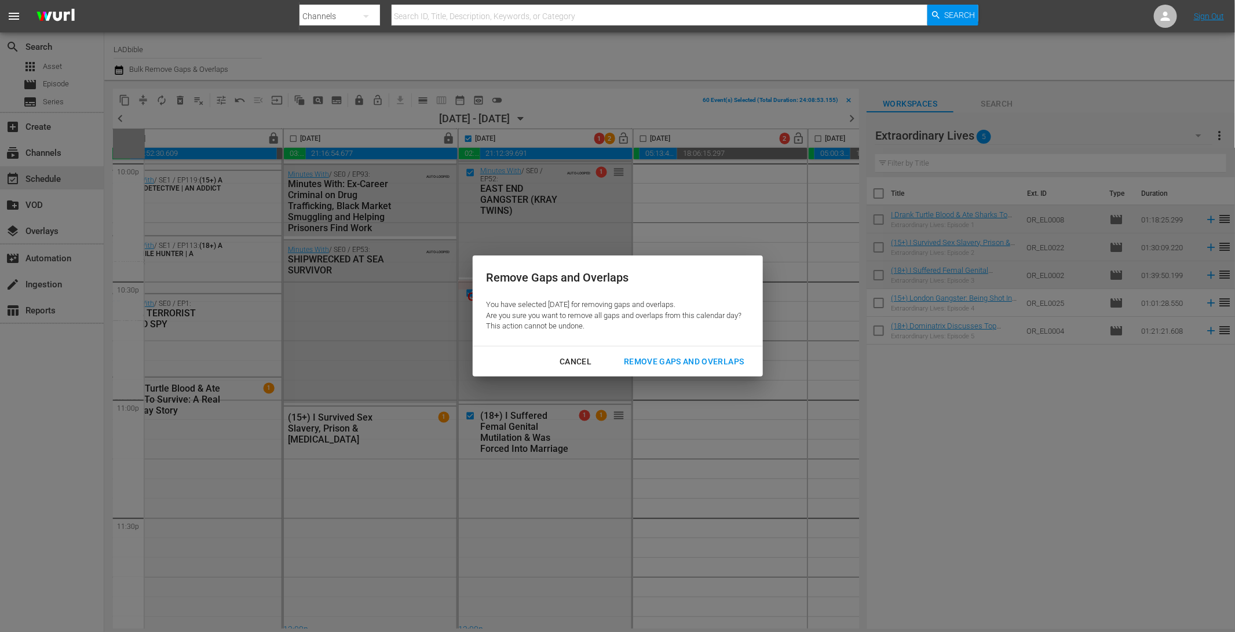
click at [690, 349] on div "Cancel Remove Gaps and Overlaps" at bounding box center [618, 361] width 290 height 31
click at [704, 369] on button "Remove Gaps and Overlaps" at bounding box center [684, 361] width 148 height 21
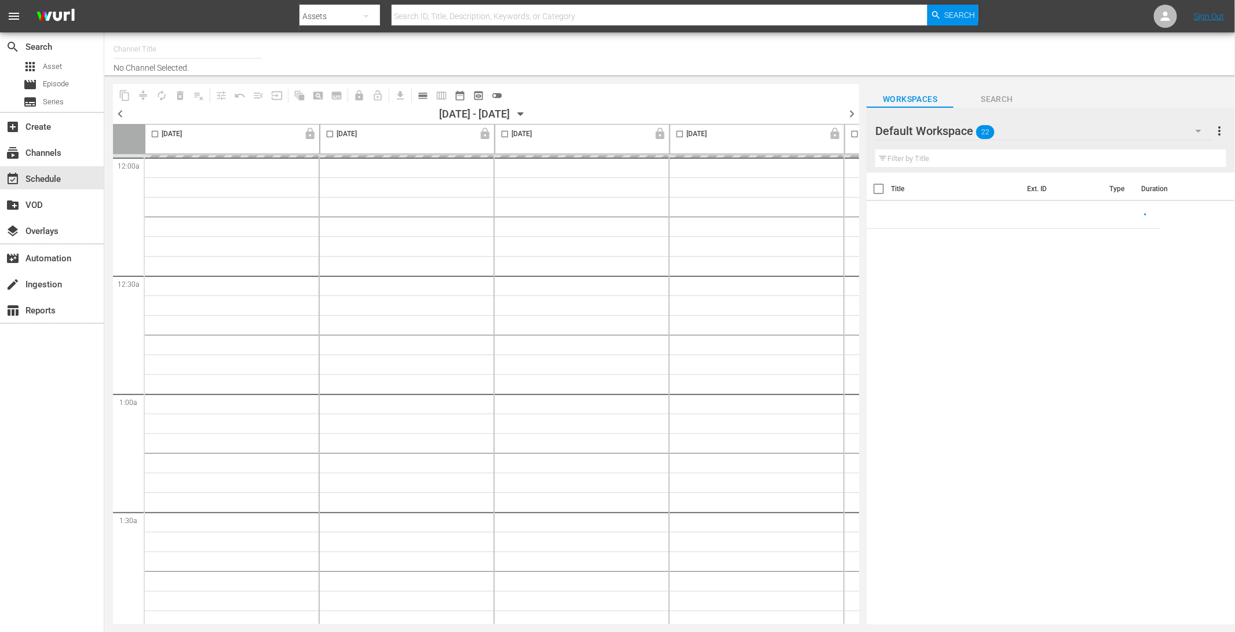
type input "LADbible (2030)"
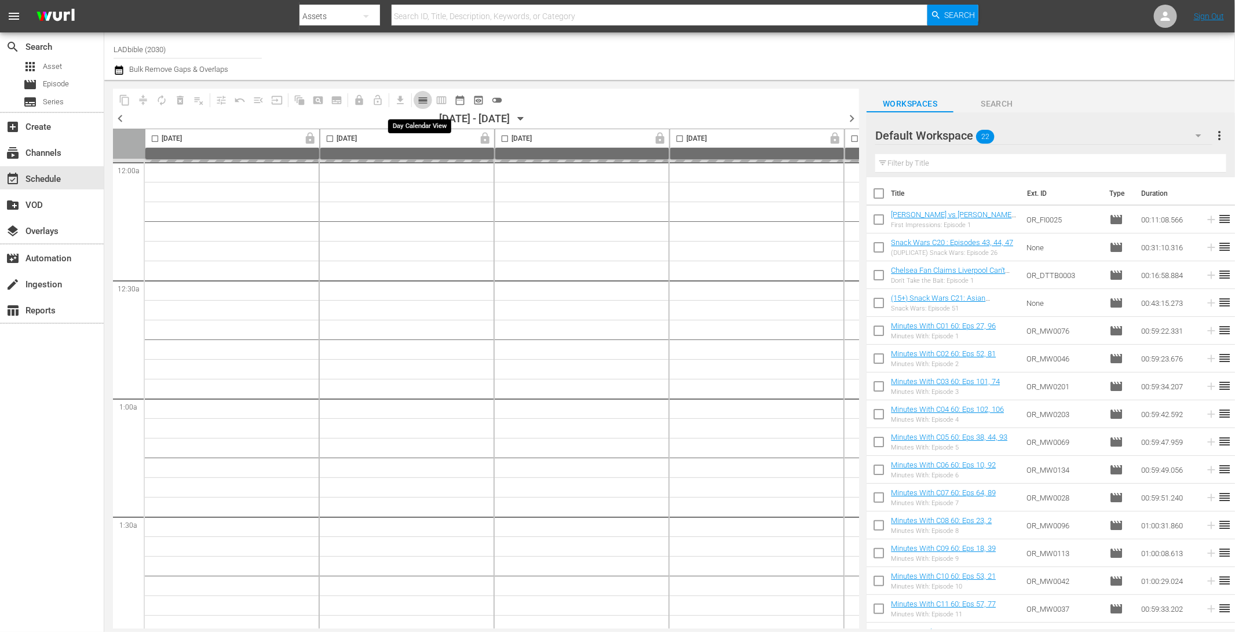
click at [428, 100] on button "calendar_view_day_outlined" at bounding box center [423, 100] width 19 height 19
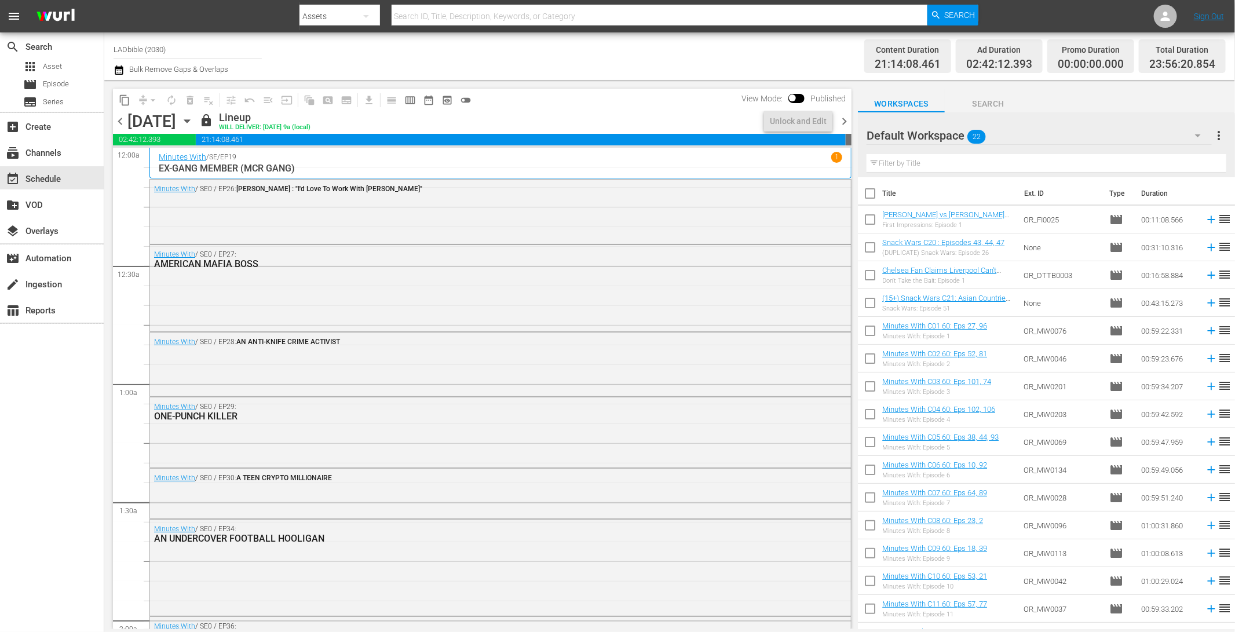
click at [843, 125] on span "chevron_right" at bounding box center [844, 121] width 14 height 14
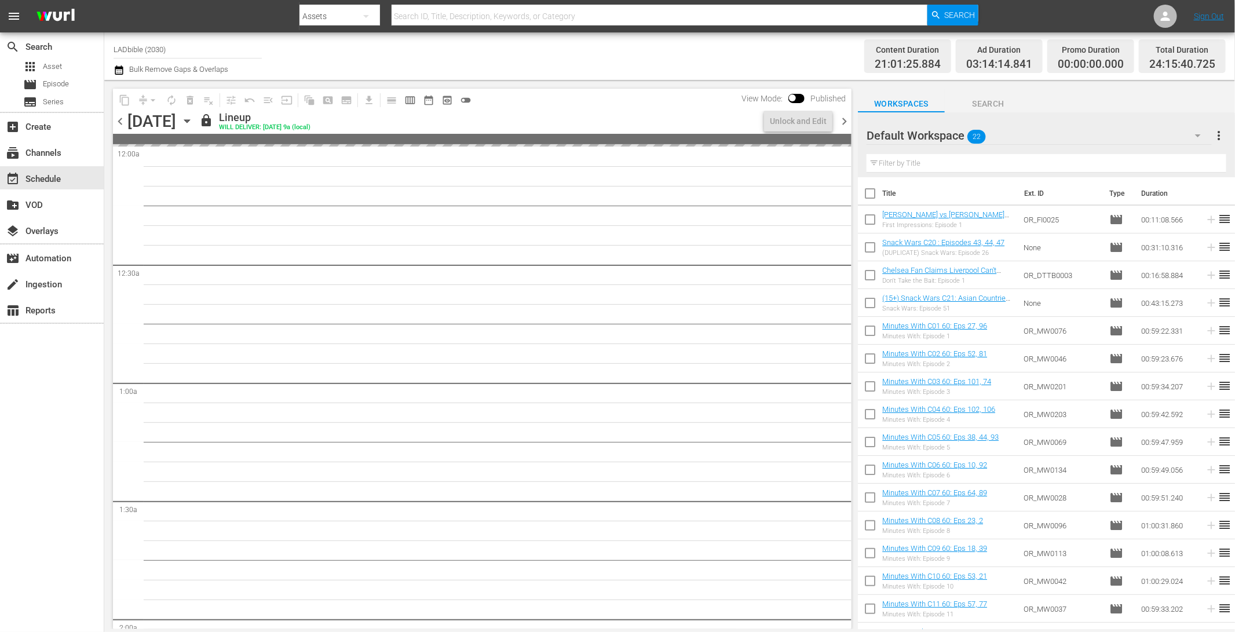
click at [843, 125] on span "chevron_right" at bounding box center [844, 121] width 14 height 14
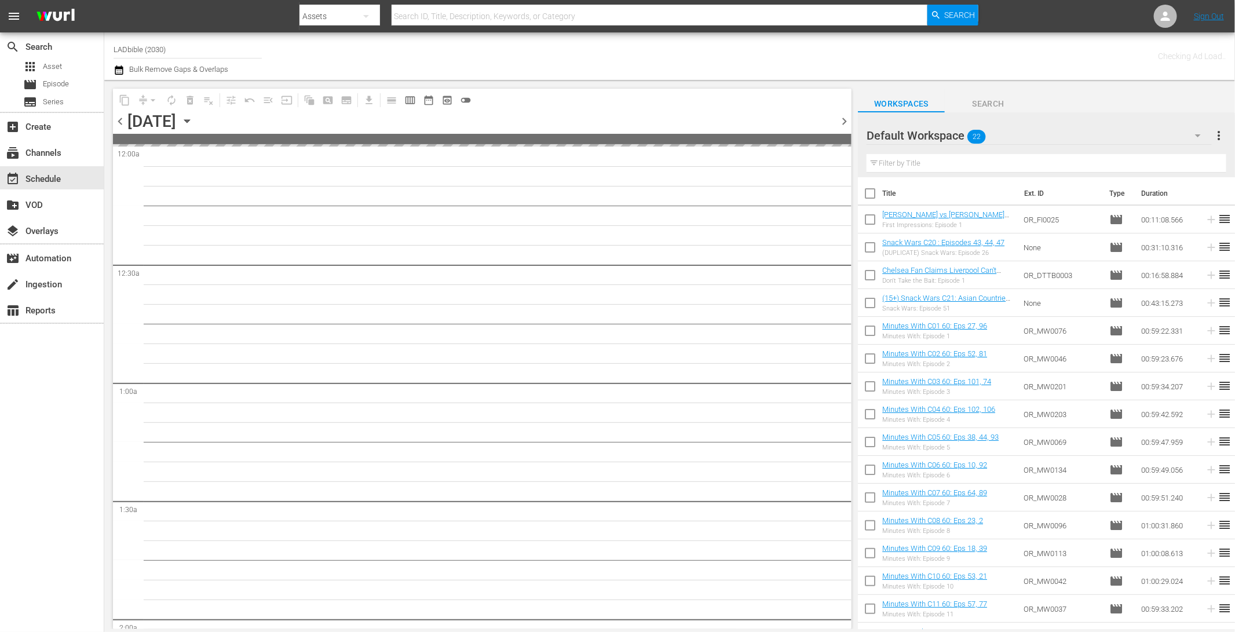
click at [843, 125] on span "chevron_right" at bounding box center [844, 121] width 14 height 14
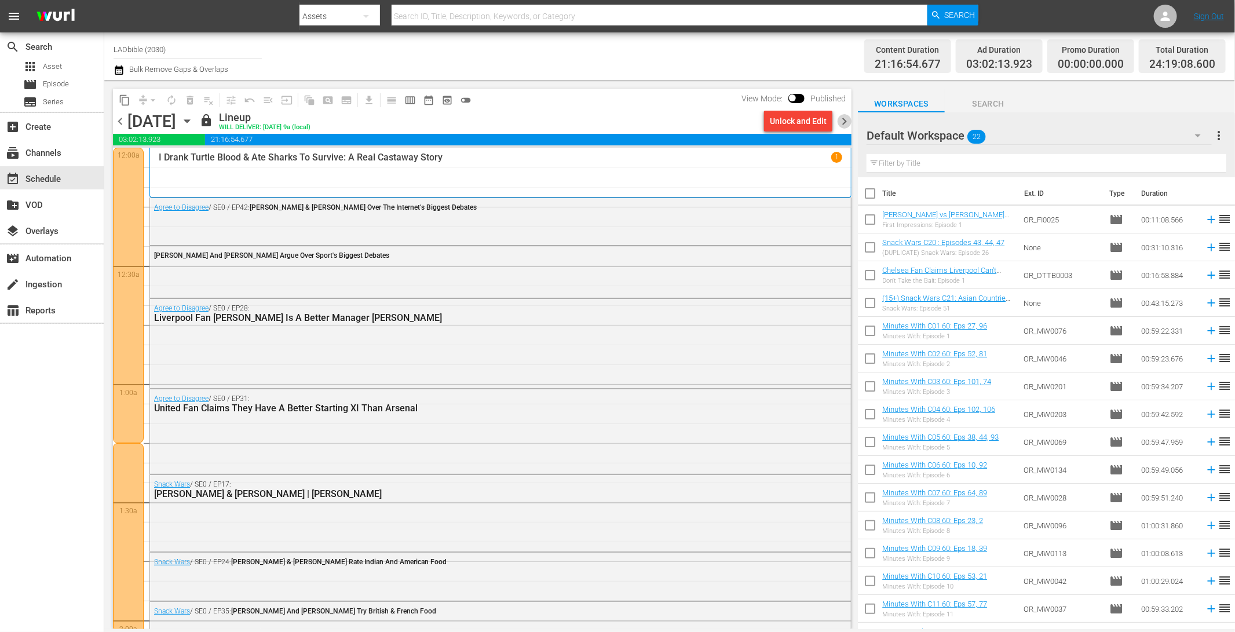
click at [846, 124] on span "chevron_right" at bounding box center [844, 121] width 14 height 14
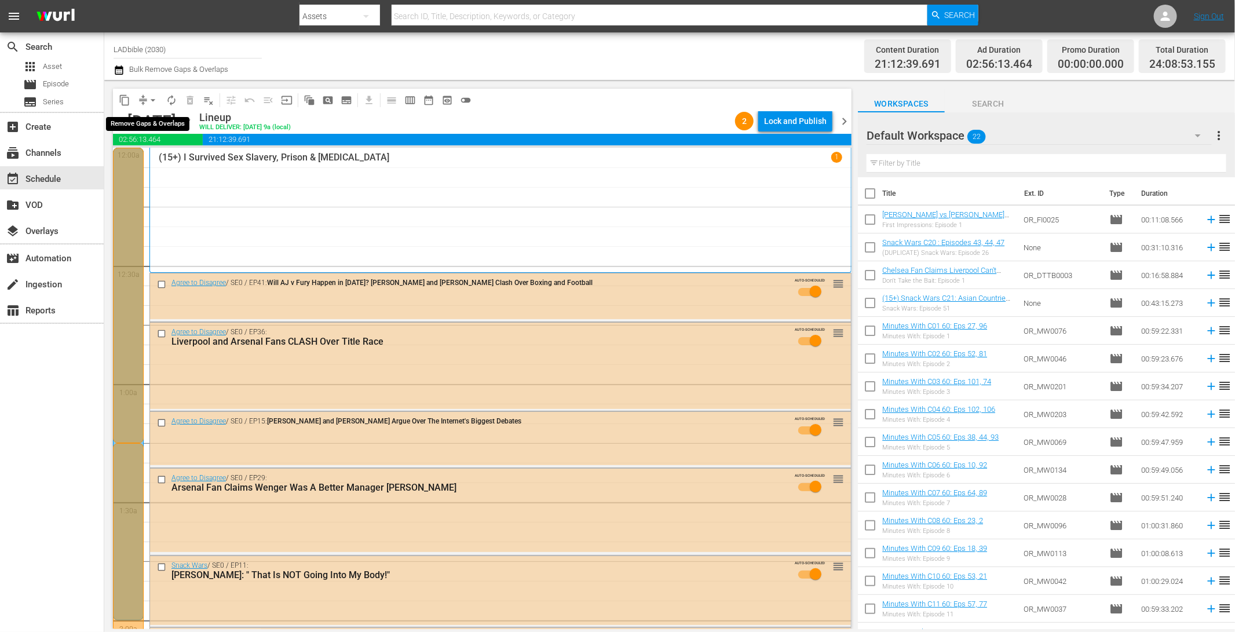
click at [142, 97] on span "compress" at bounding box center [143, 100] width 12 height 12
click at [148, 101] on span "arrow_drop_down" at bounding box center [153, 100] width 12 height 12
click at [182, 162] on li "Align to End of Previous Day" at bounding box center [154, 161] width 122 height 19
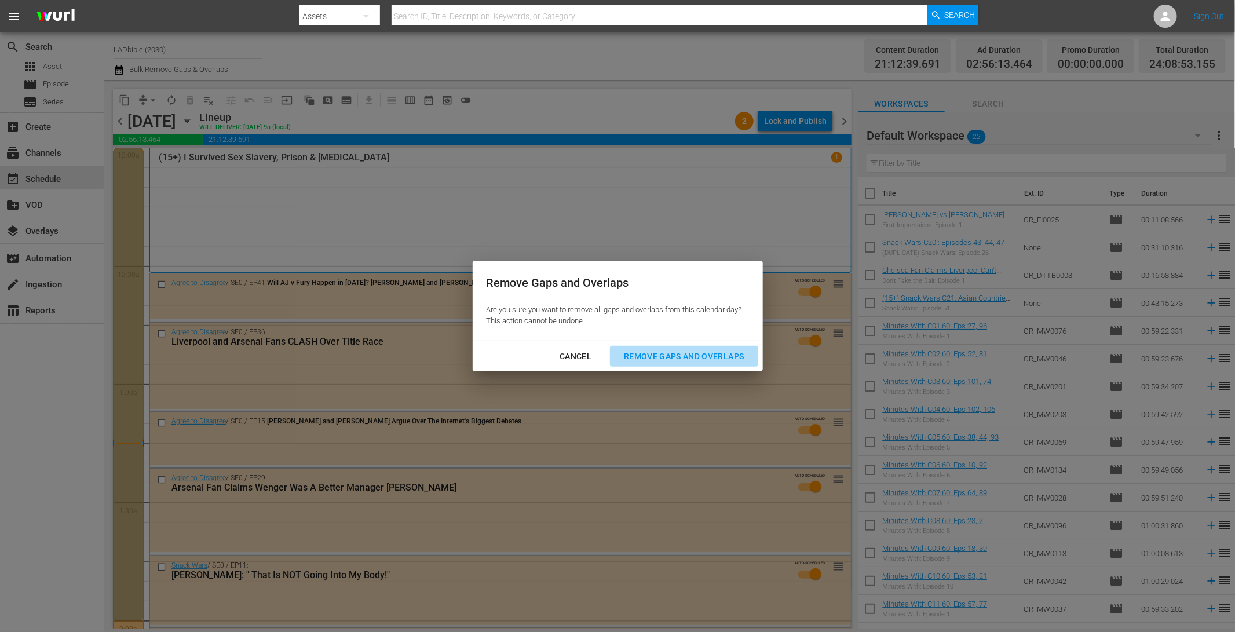
click at [710, 357] on div "Remove Gaps and Overlaps" at bounding box center [684, 356] width 138 height 14
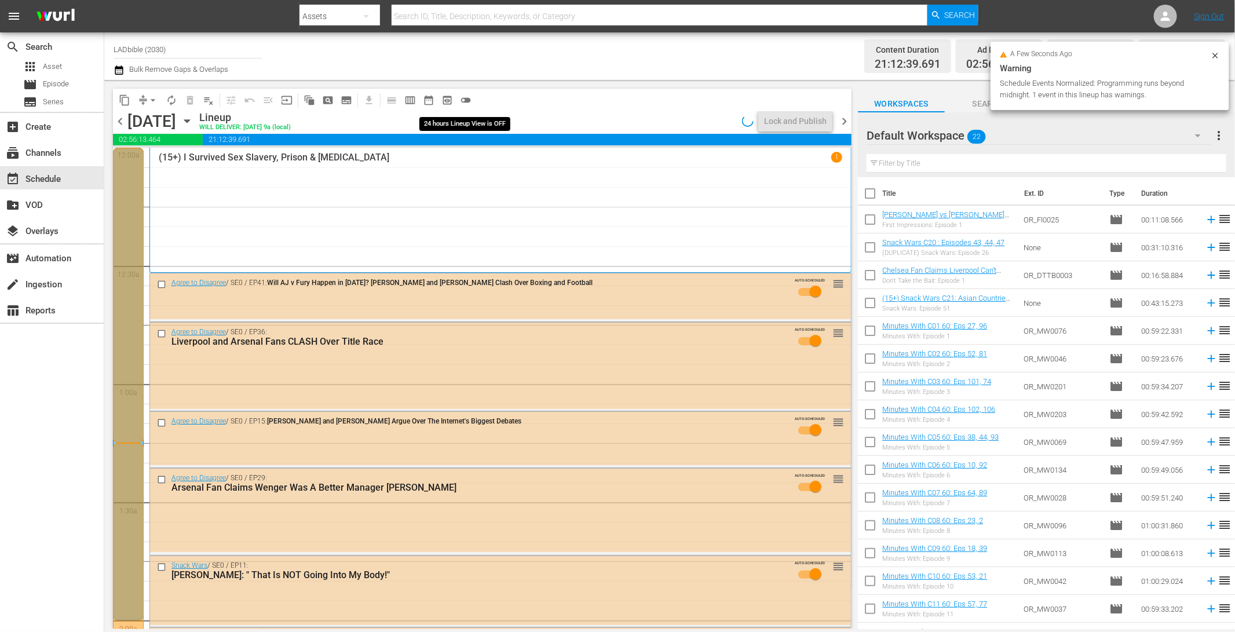
click at [464, 97] on span "toggle_off" at bounding box center [466, 100] width 12 height 12
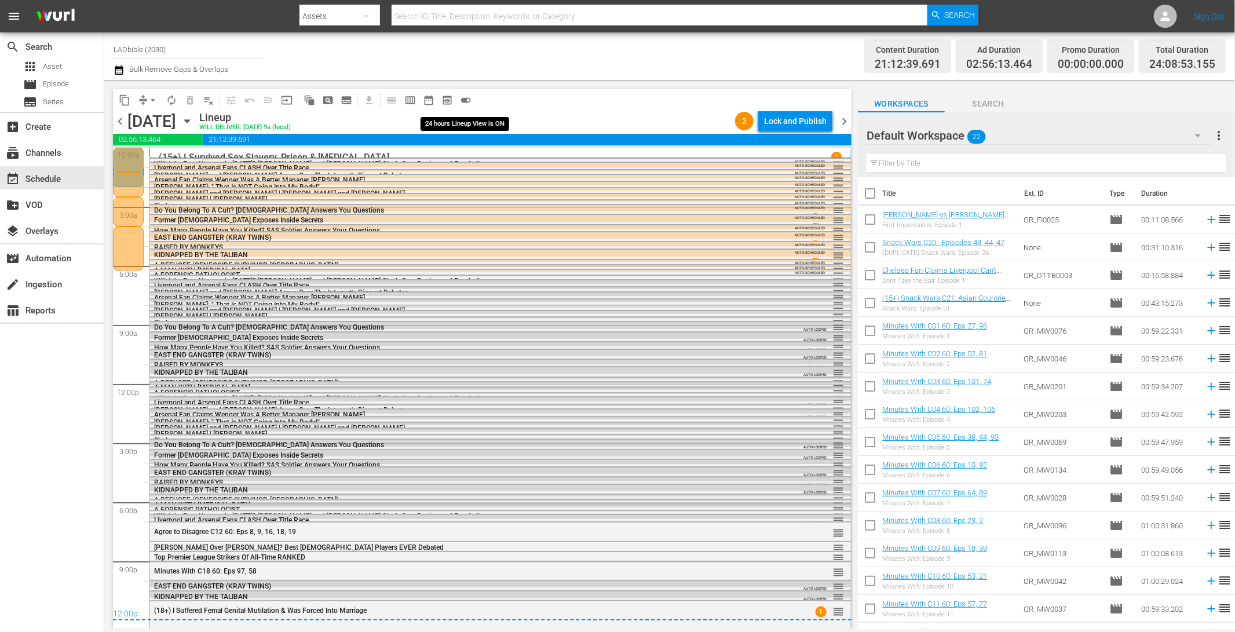
drag, startPoint x: 466, startPoint y: 100, endPoint x: 466, endPoint y: 113, distance: 13.3
click at [466, 100] on span "toggle_on" at bounding box center [466, 100] width 12 height 12
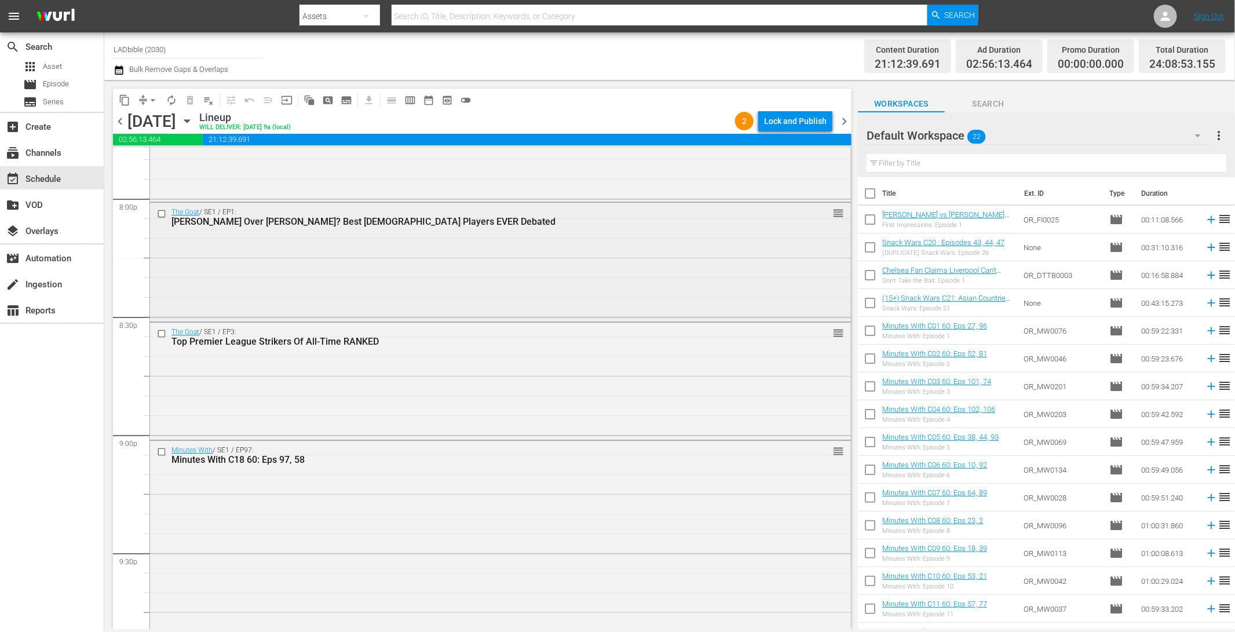
scroll to position [4730, 0]
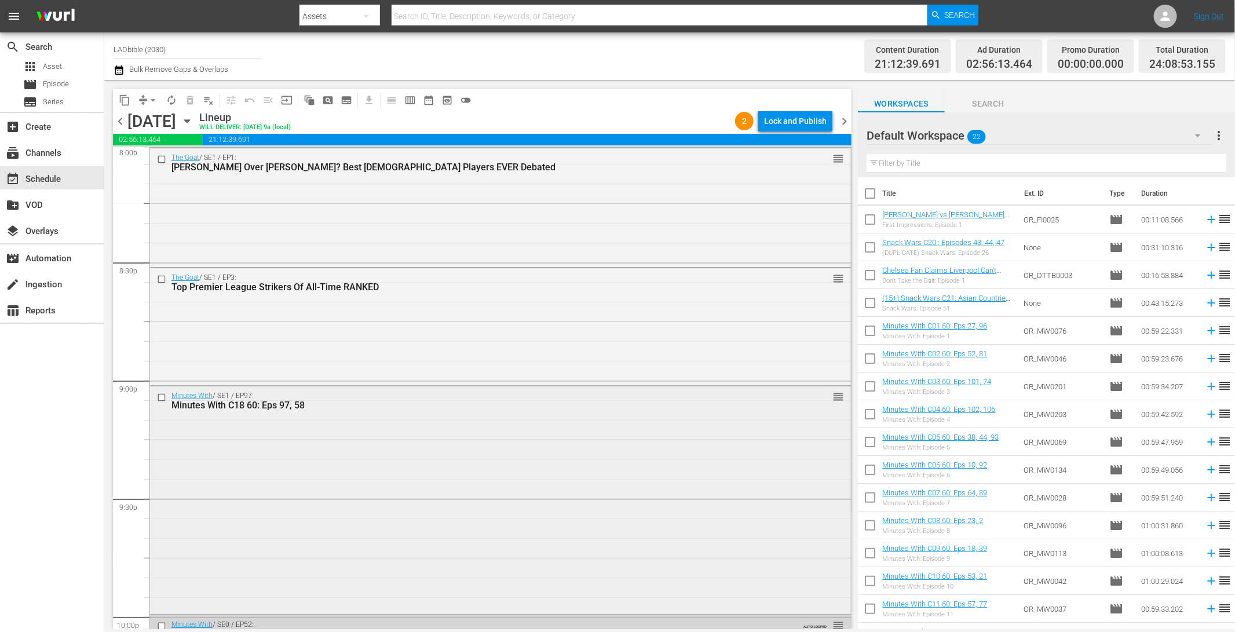
click at [456, 421] on div "Minutes With / SE1 / EP97: Minutes With C18 60: Eps 97, 58 reorder" at bounding box center [500, 499] width 701 height 226
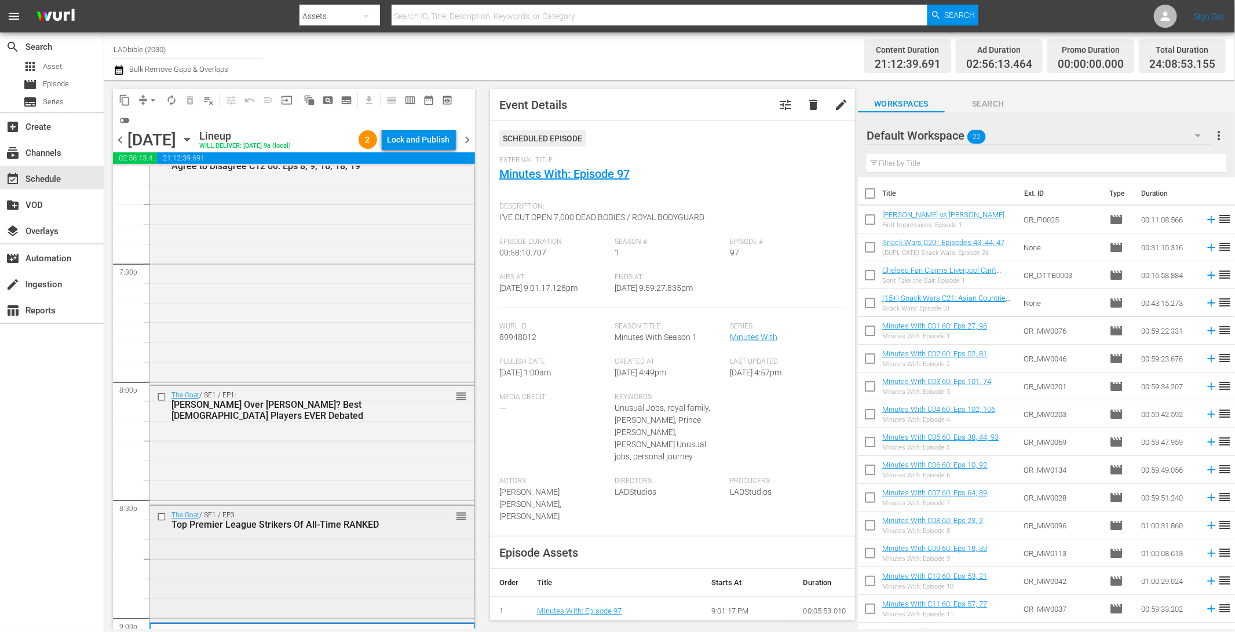
scroll to position [4431, 0]
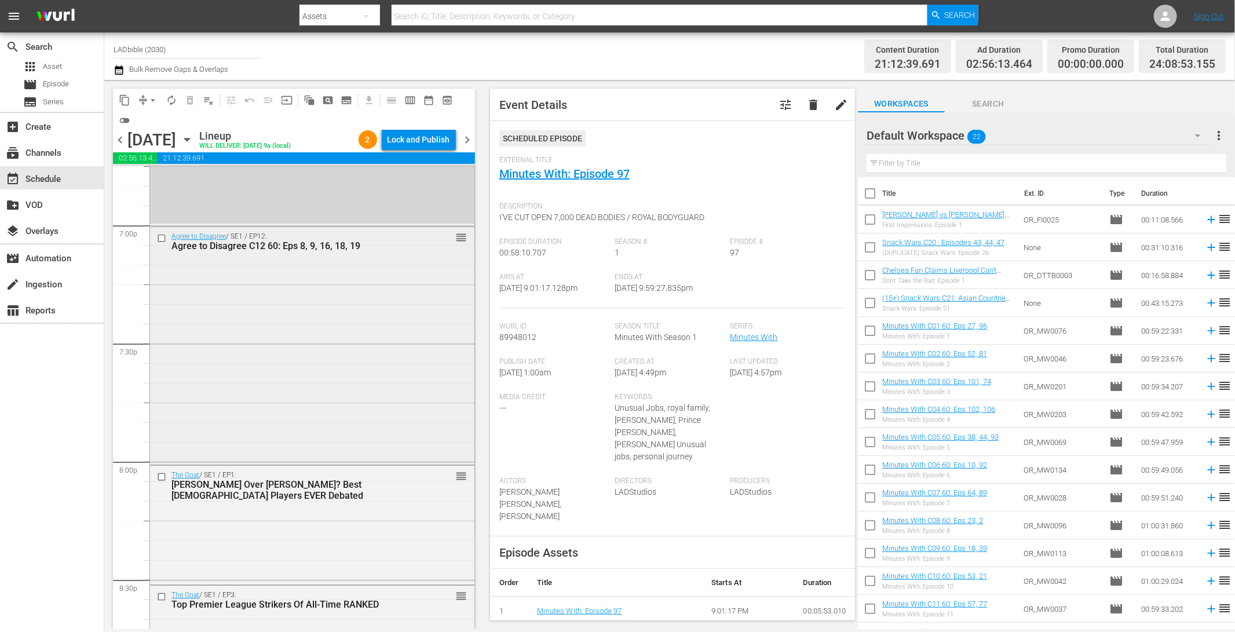
click at [329, 350] on div "Agree to Disagree / SE1 / EP12: Agree to Disagree C12 60: Eps 8, 9, 16, 18, 19 …" at bounding box center [312, 345] width 324 height 236
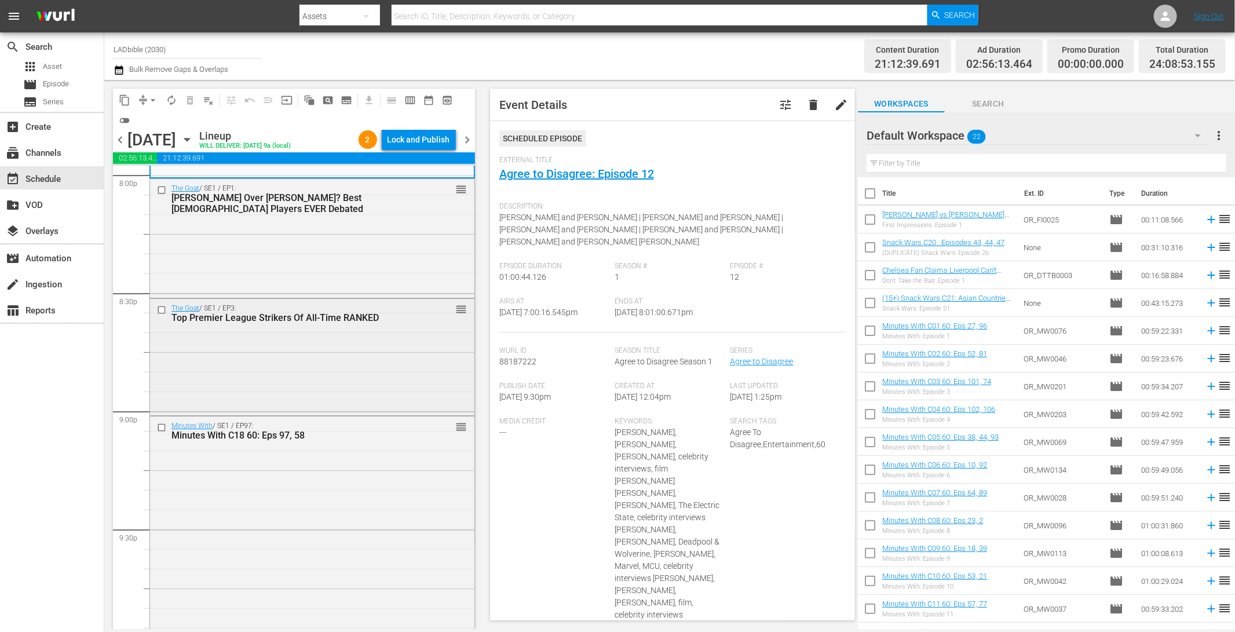
scroll to position [4708, 0]
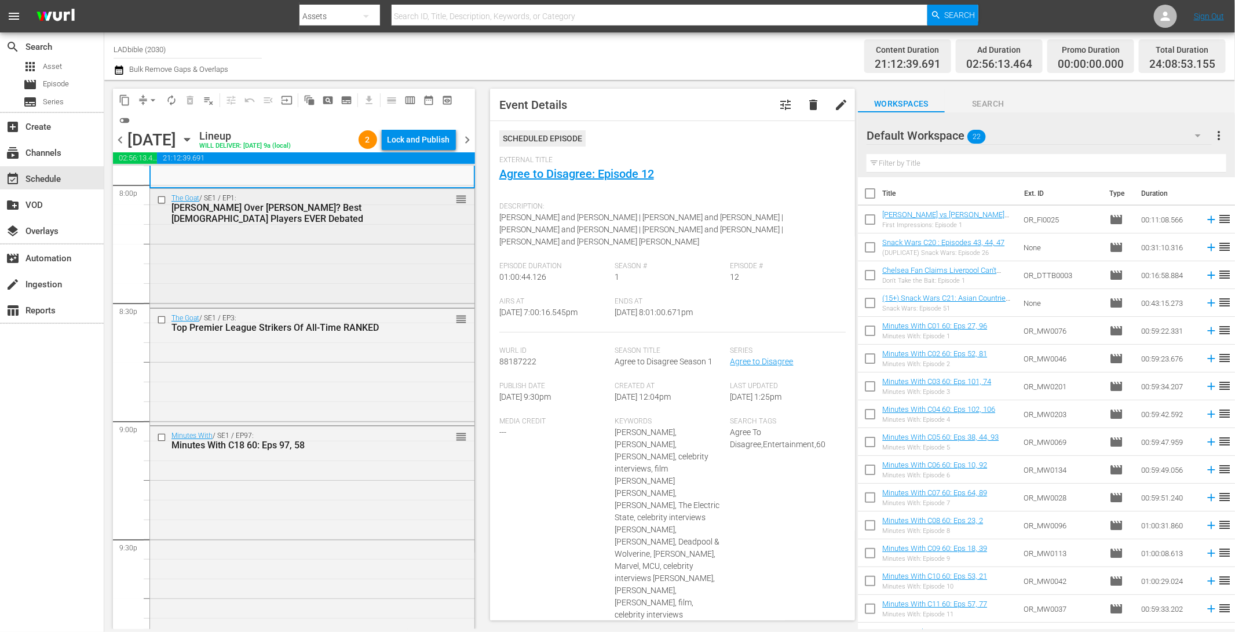
click at [291, 248] on div "The Goat / SE1 / EP1: Kane Over Rooney? Best England Players EVER Debated reord…" at bounding box center [312, 247] width 324 height 116
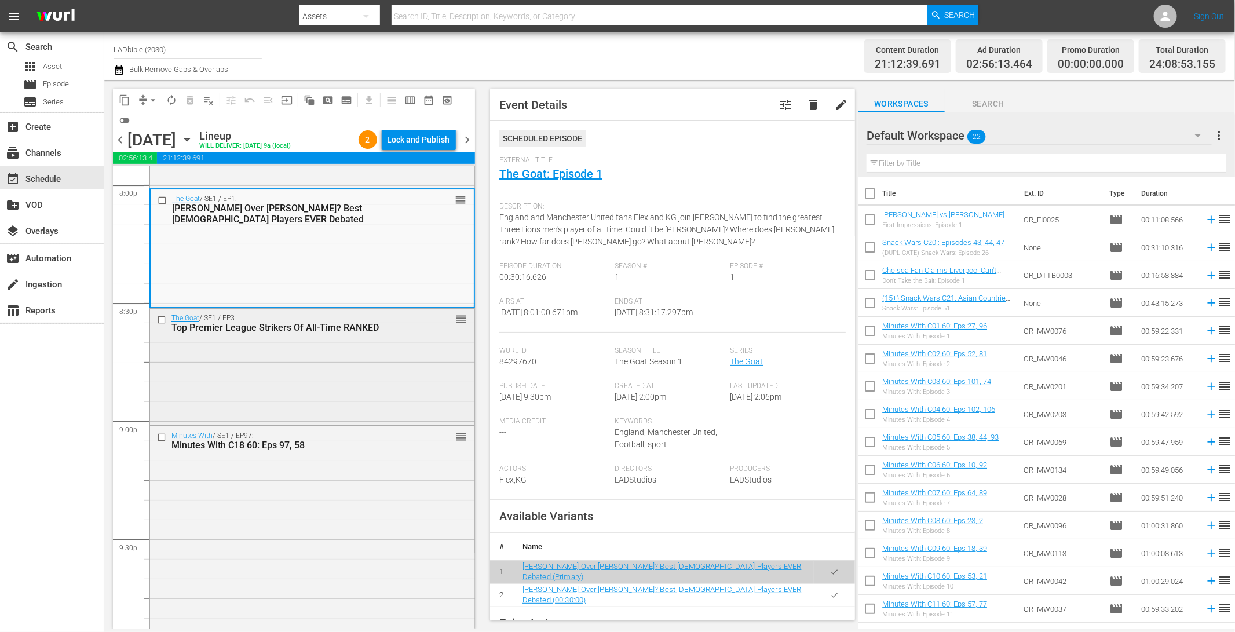
click at [302, 350] on div "The Goat / SE1 / EP3: Top Premier League Strikers Of All-Time RANKED reorder" at bounding box center [312, 366] width 324 height 115
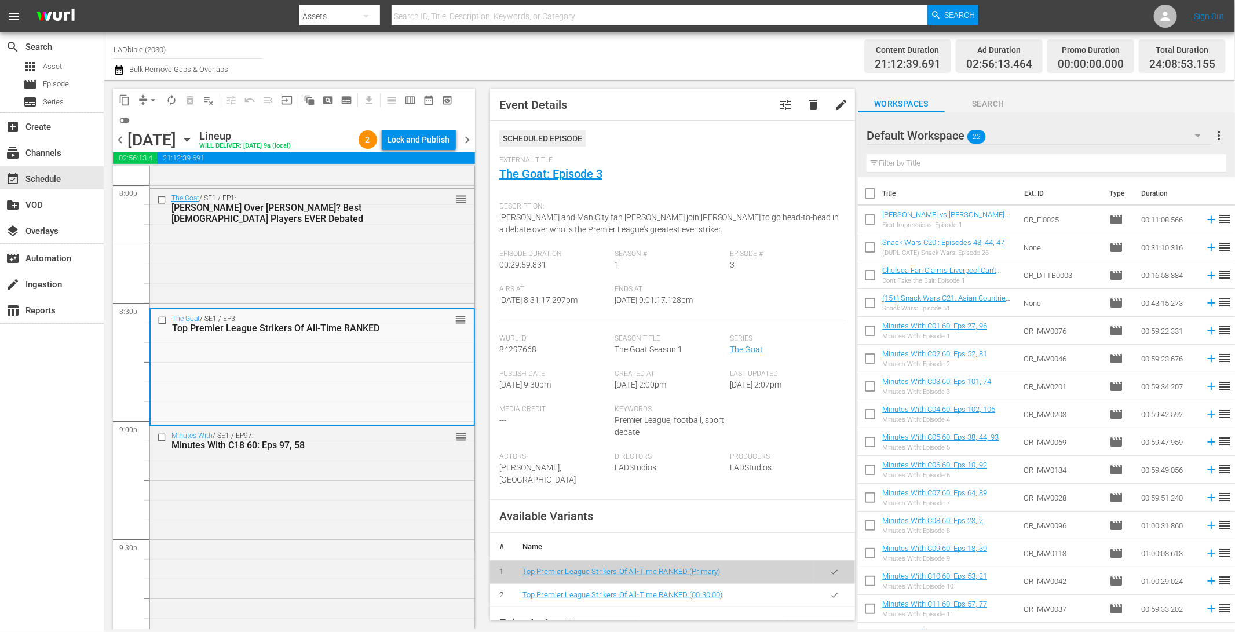
click at [1064, 133] on div "Default Workspace 22" at bounding box center [1039, 135] width 345 height 32
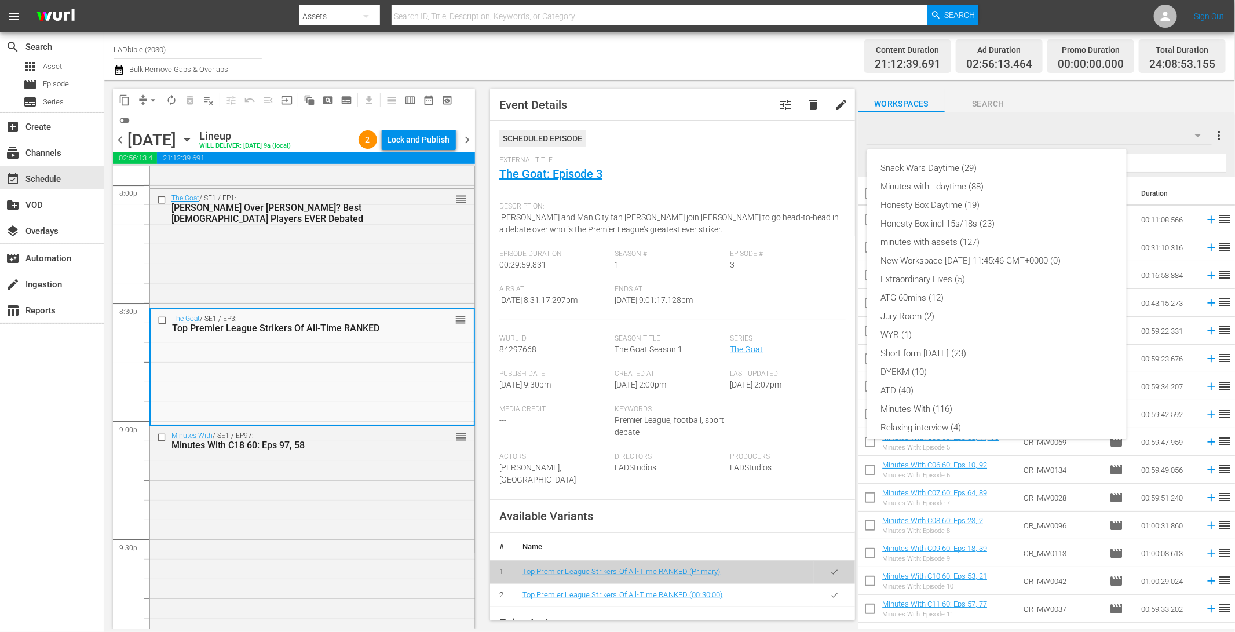
scroll to position [81, 0]
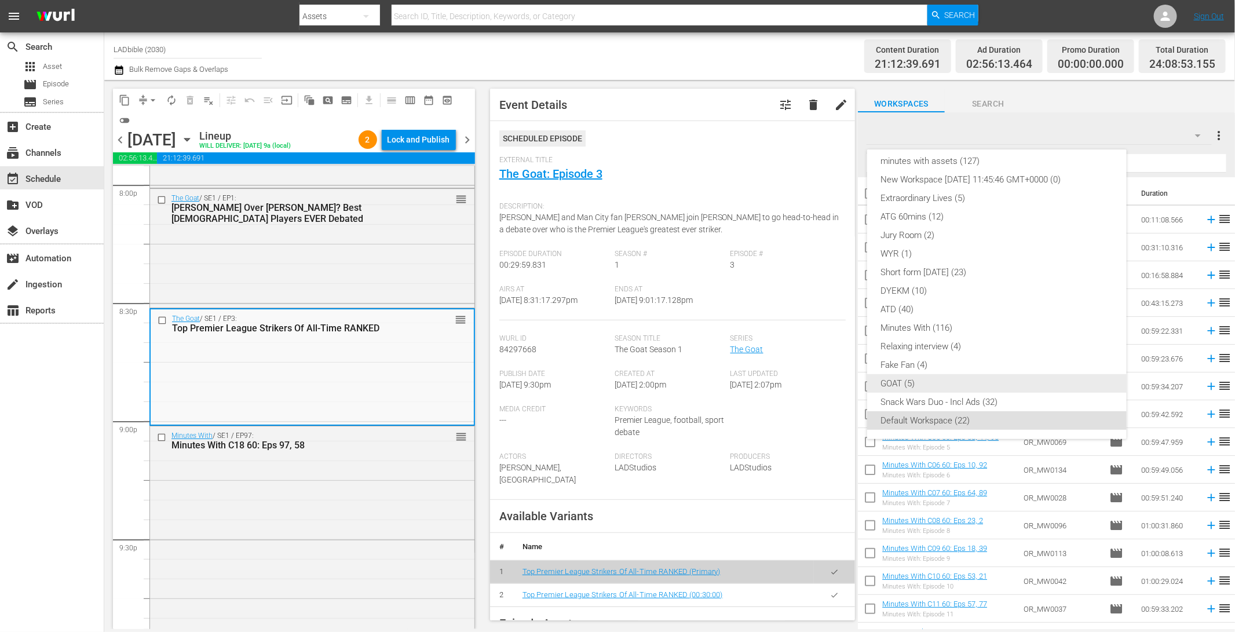
click at [977, 382] on div "GOAT (5)" at bounding box center [997, 383] width 232 height 19
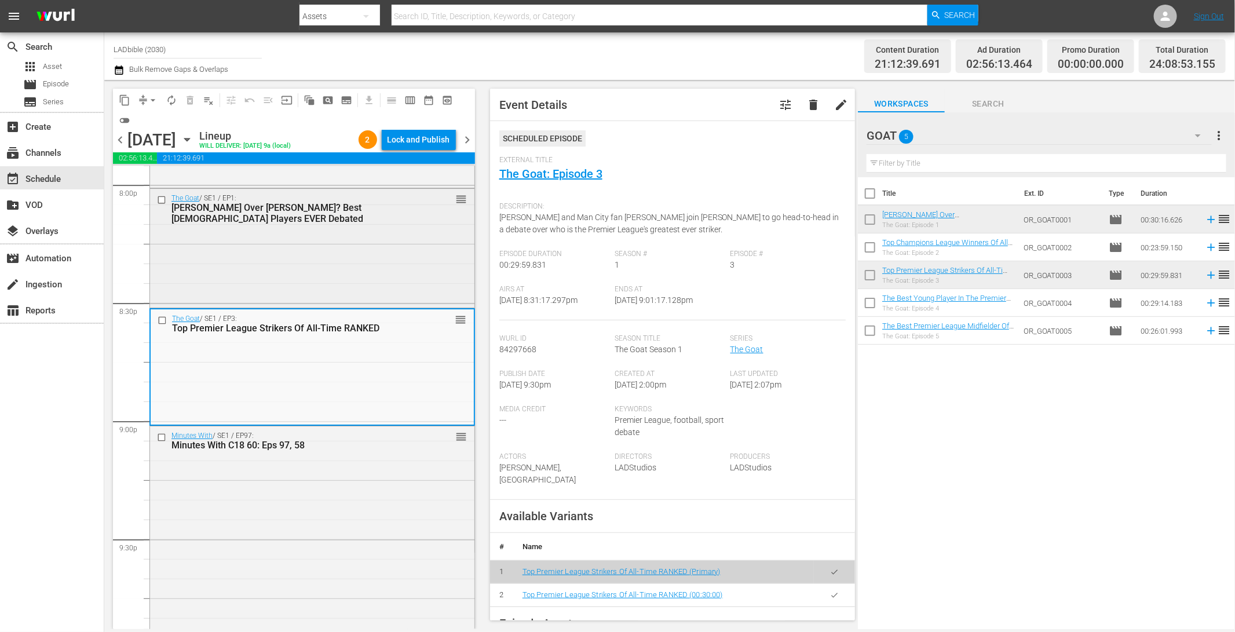
click at [165, 199] on input "checkbox" at bounding box center [163, 200] width 12 height 10
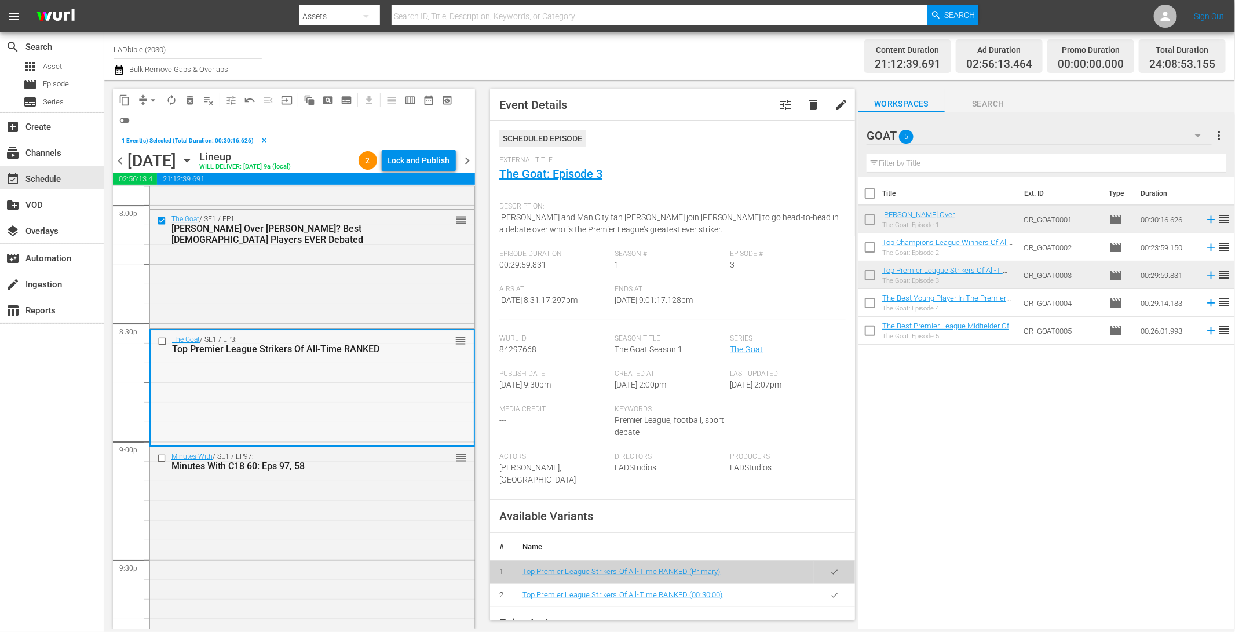
click at [163, 338] on input "checkbox" at bounding box center [164, 341] width 12 height 10
click at [190, 103] on span "delete_forever_outlined" at bounding box center [190, 100] width 12 height 12
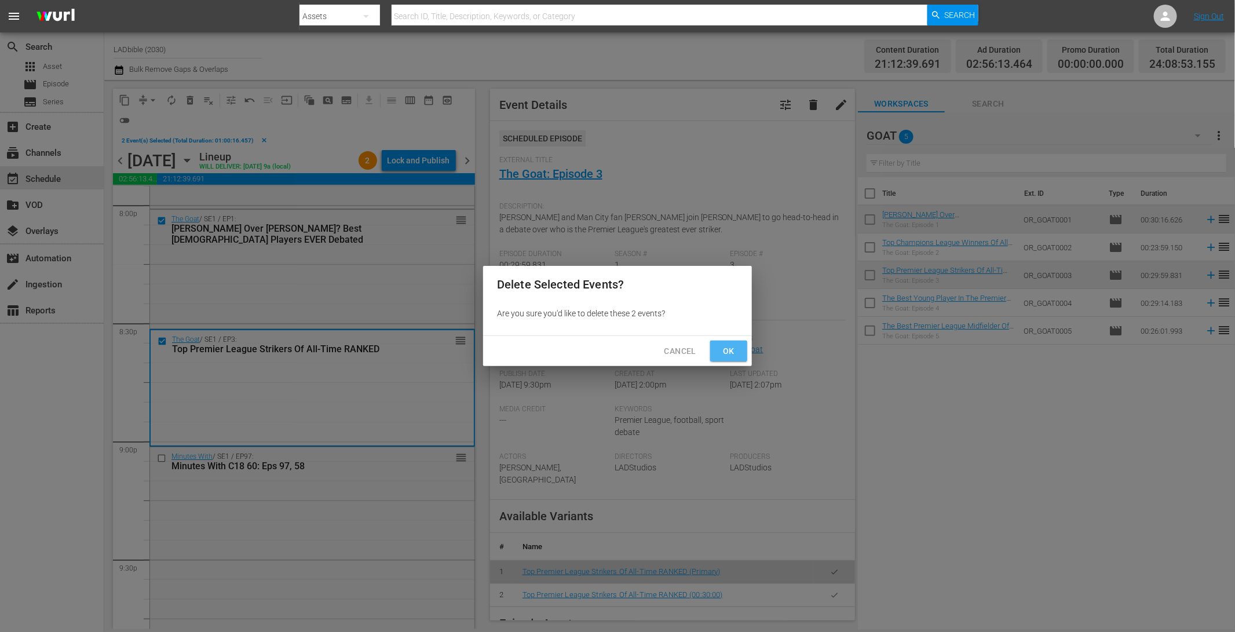
click at [719, 353] on span "Ok" at bounding box center [728, 351] width 19 height 14
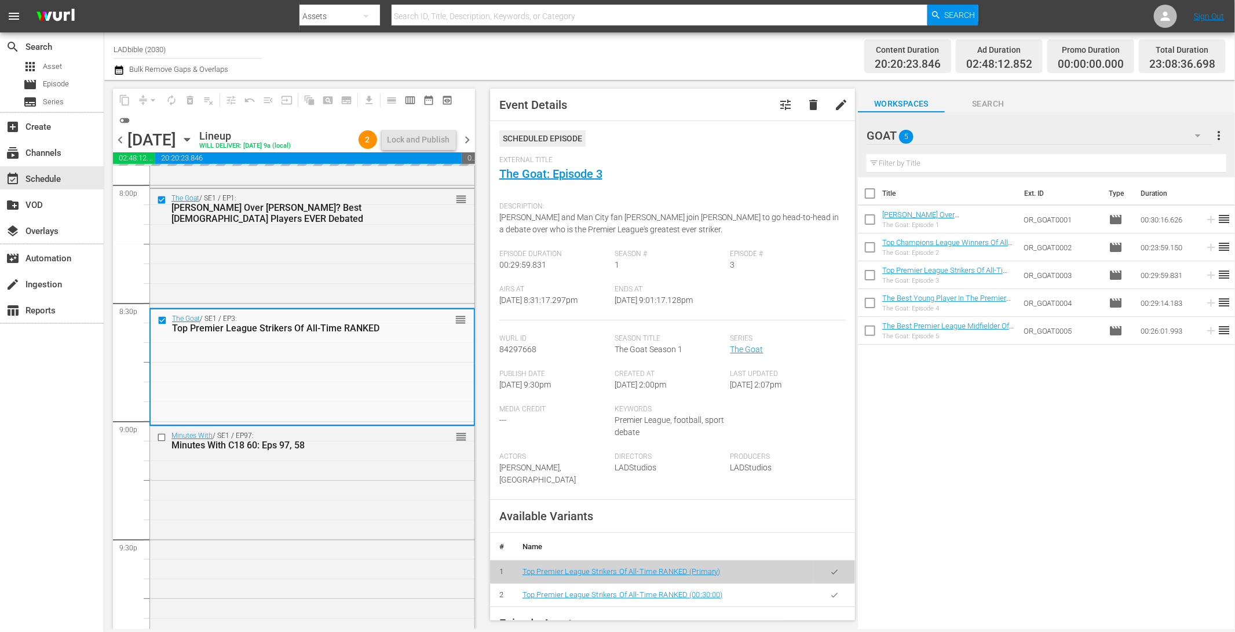
click at [959, 131] on div "GOAT 5" at bounding box center [1039, 135] width 345 height 32
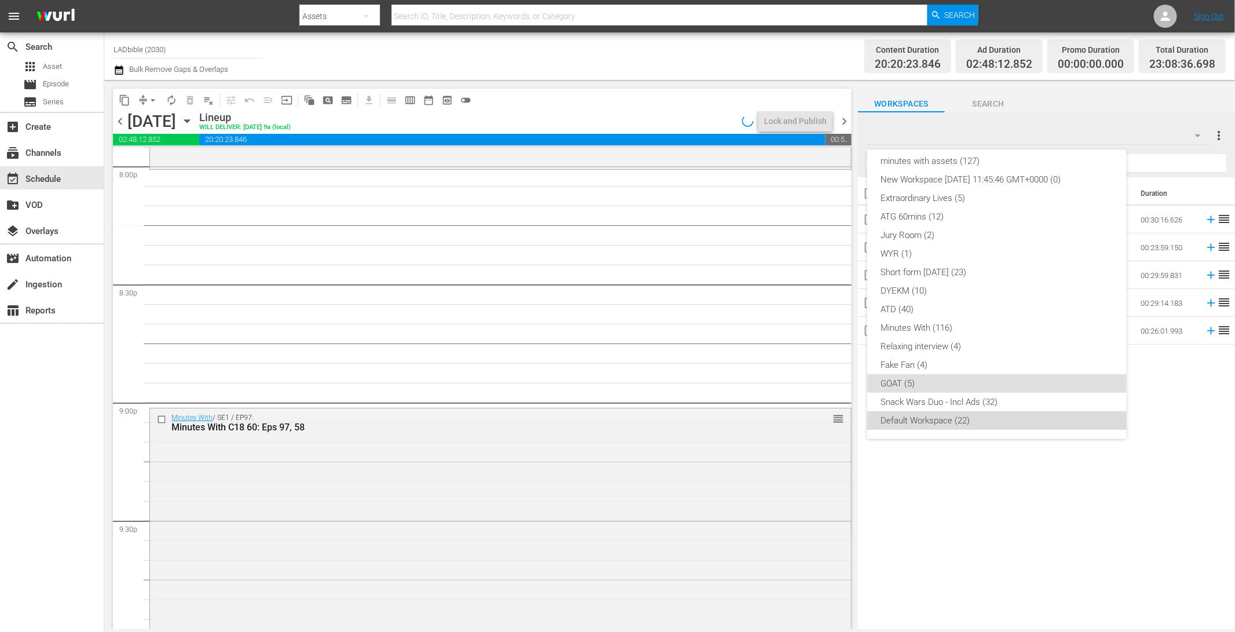
click at [1000, 416] on div "Default Workspace (22)" at bounding box center [997, 420] width 232 height 19
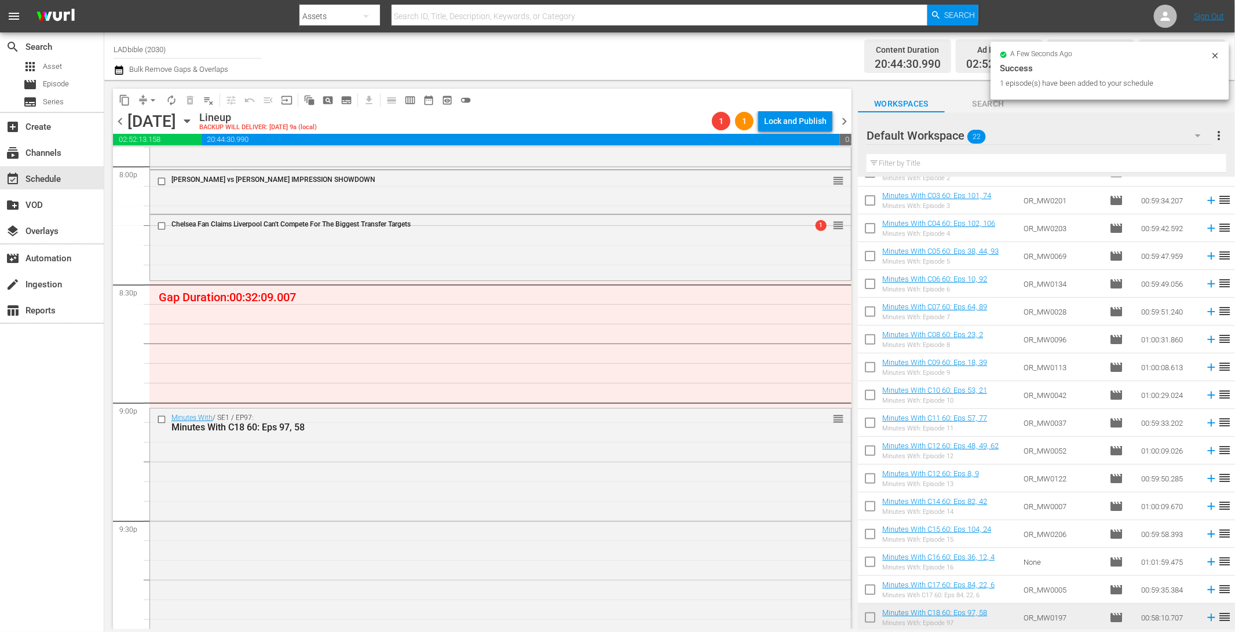
scroll to position [0, 0]
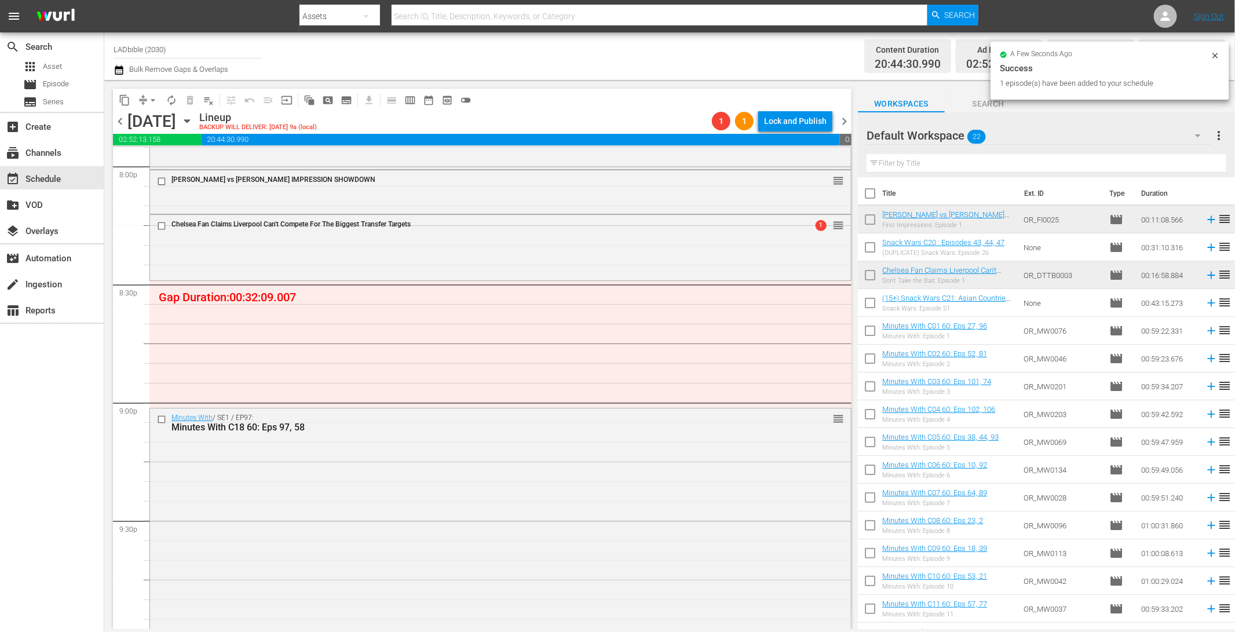
click at [1040, 134] on div "Default Workspace 22" at bounding box center [1039, 135] width 345 height 32
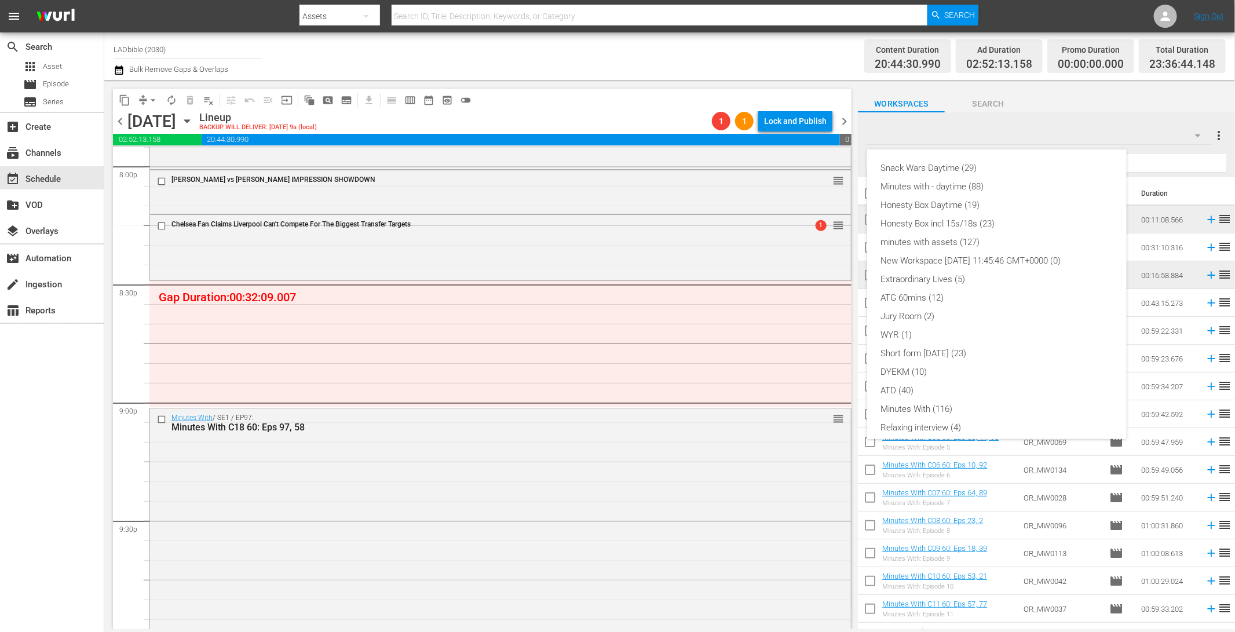
scroll to position [81, 0]
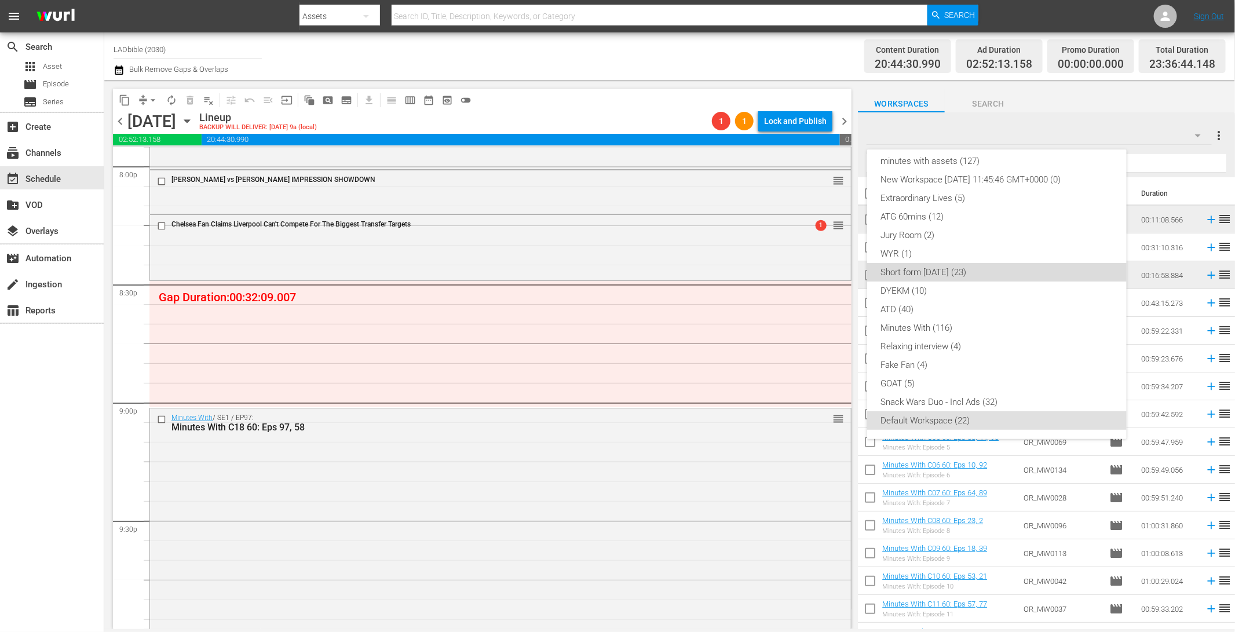
click at [1007, 276] on div "Short form Aug 25 (23)" at bounding box center [997, 272] width 232 height 19
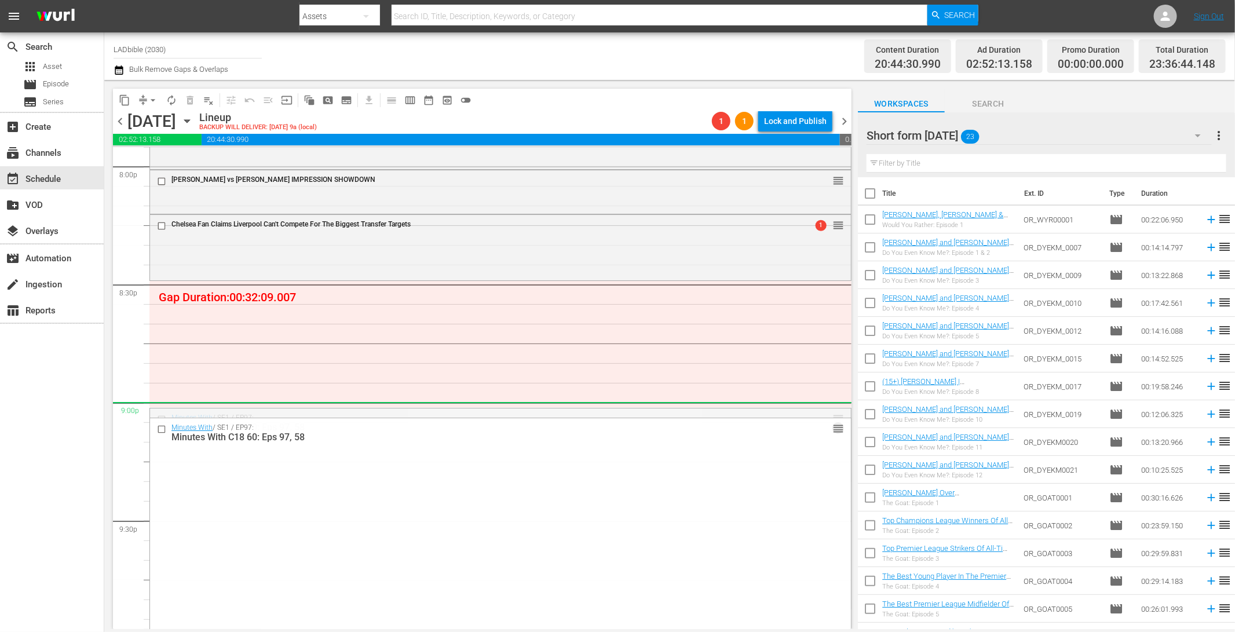
drag, startPoint x: 829, startPoint y: 417, endPoint x: 827, endPoint y: 404, distance: 12.9
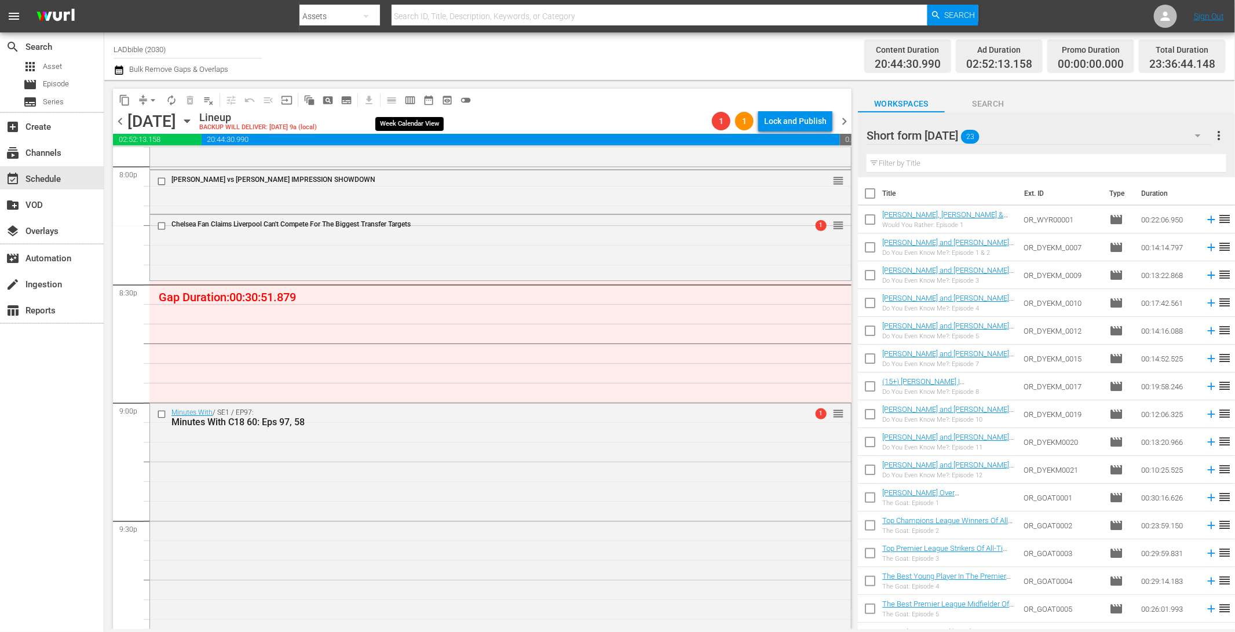
click at [410, 96] on span "calendar_view_week_outlined" at bounding box center [410, 100] width 12 height 12
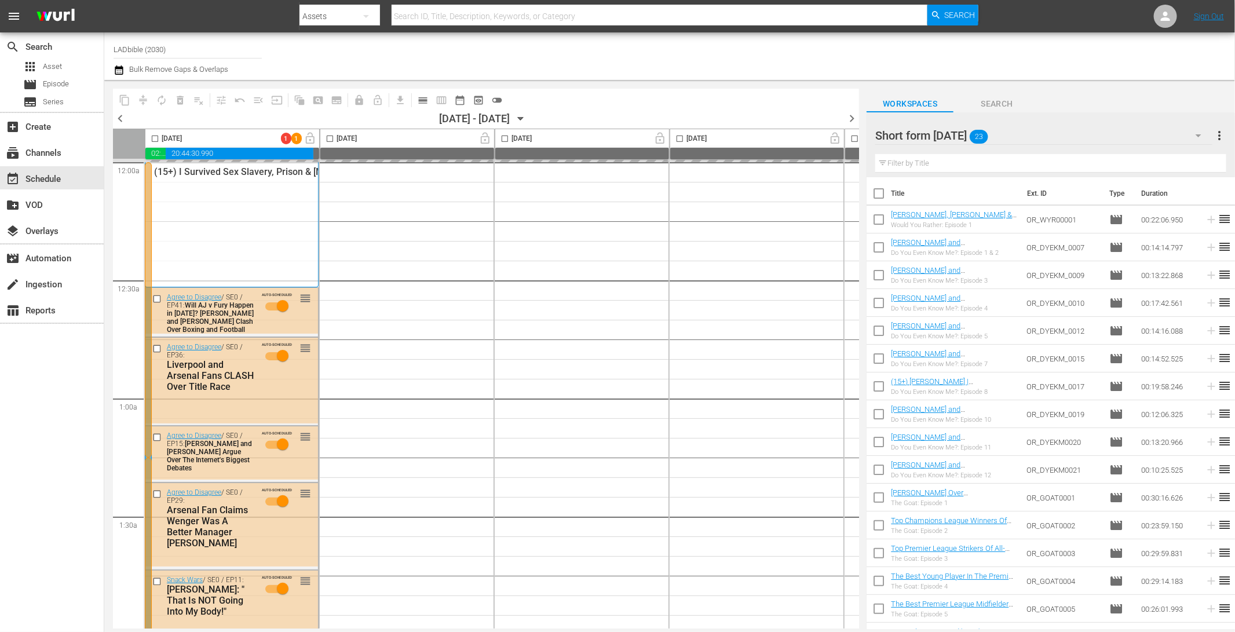
click at [527, 118] on icon "button" at bounding box center [520, 118] width 13 height 13
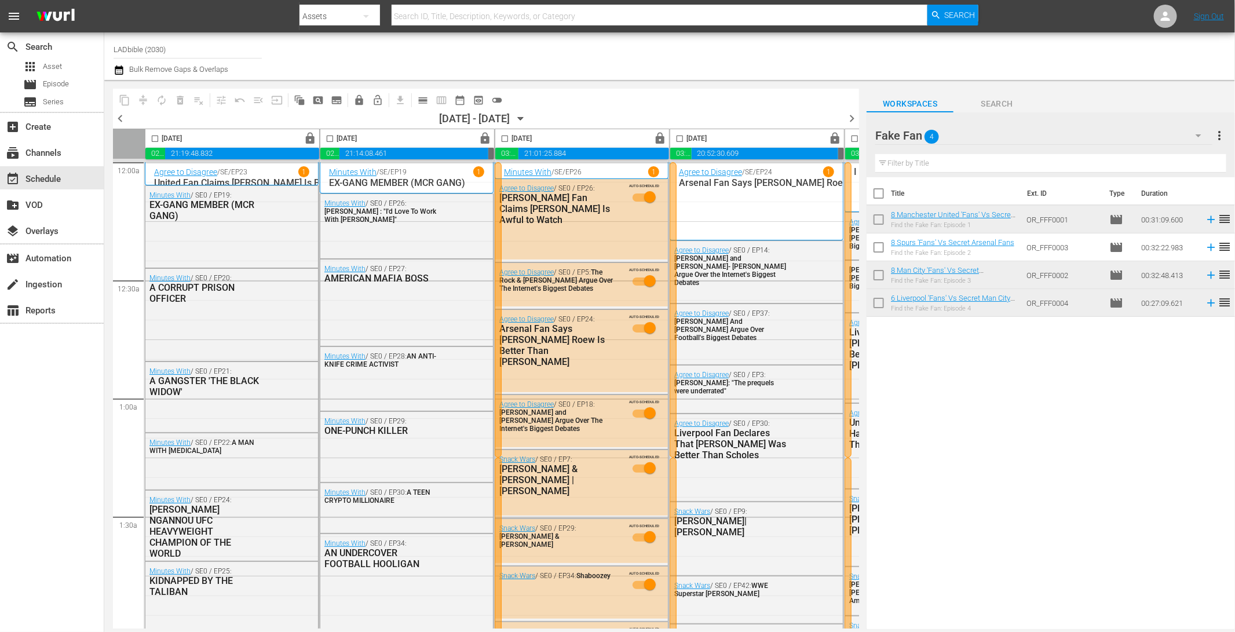
scroll to position [4373, 513]
